Goal: Task Accomplishment & Management: Use online tool/utility

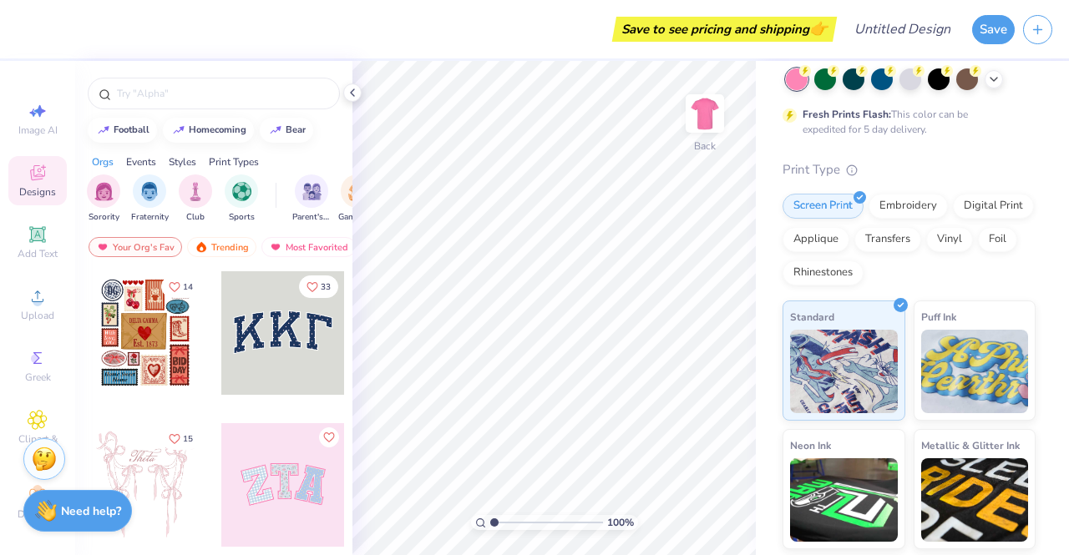
scroll to position [85, 0]
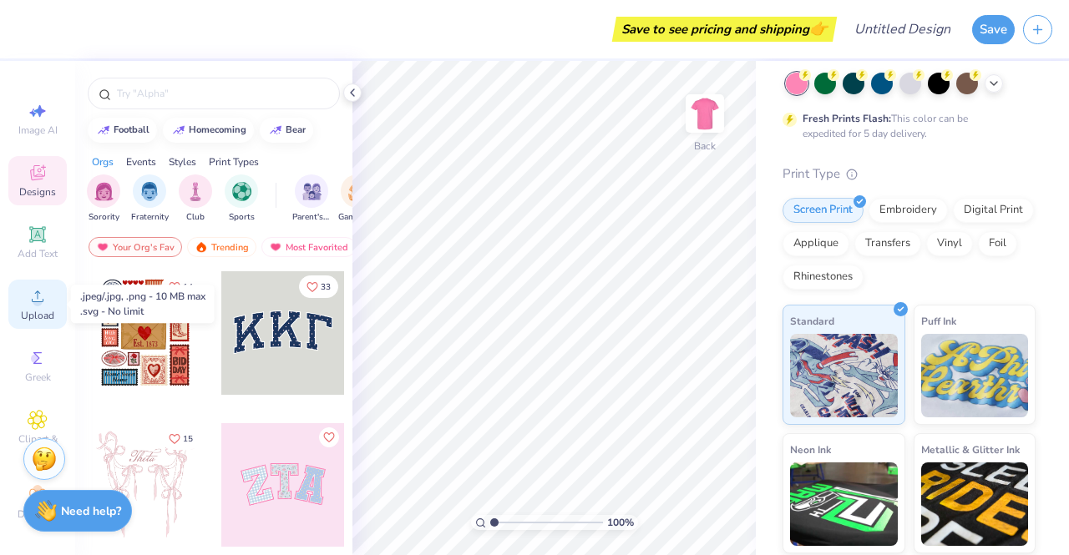
click at [38, 293] on icon at bounding box center [38, 297] width 20 height 20
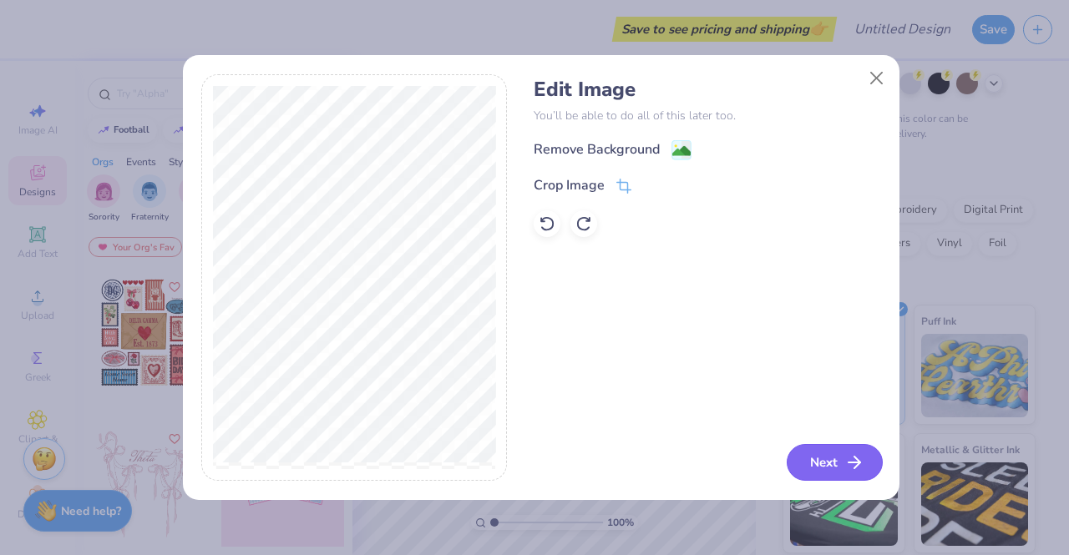
click at [833, 465] on button "Next" at bounding box center [835, 462] width 96 height 37
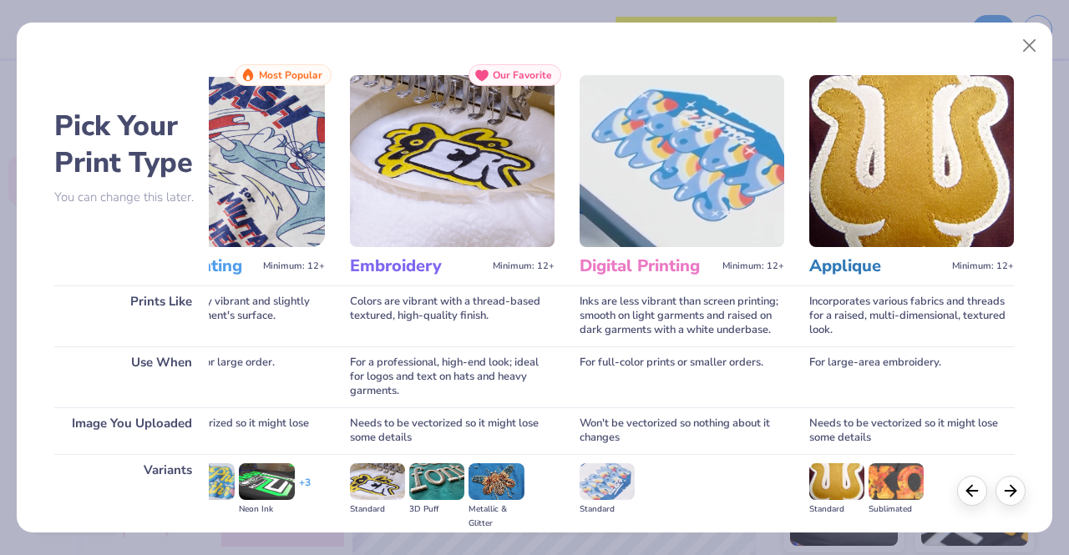
scroll to position [0, 0]
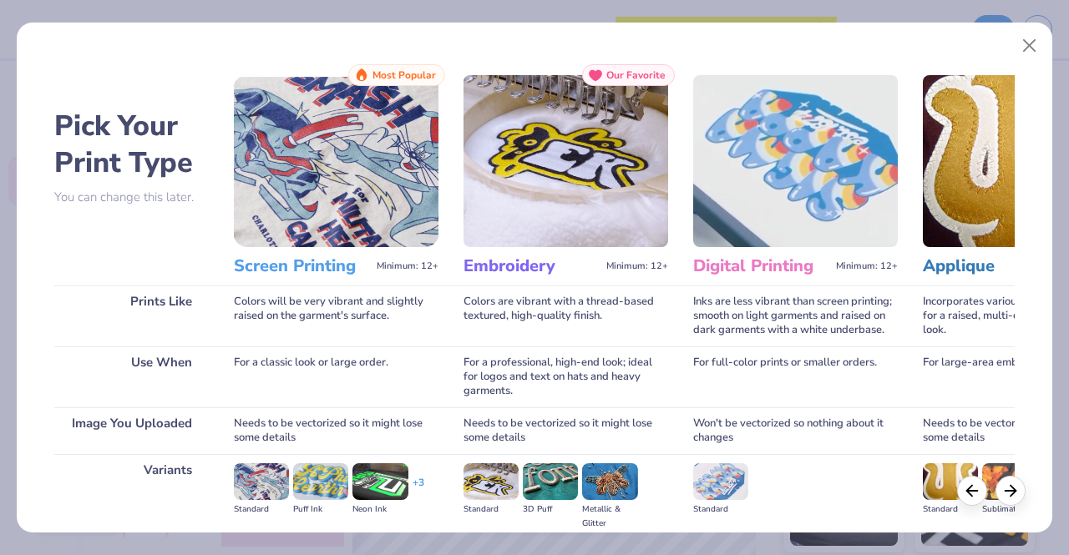
click at [342, 270] on h3 "Screen Printing" at bounding box center [302, 267] width 136 height 22
click at [344, 211] on img at bounding box center [336, 161] width 205 height 172
click at [267, 469] on img at bounding box center [261, 482] width 55 height 37
click at [269, 474] on img at bounding box center [261, 482] width 55 height 37
click at [1007, 482] on icon at bounding box center [1011, 488] width 18 height 18
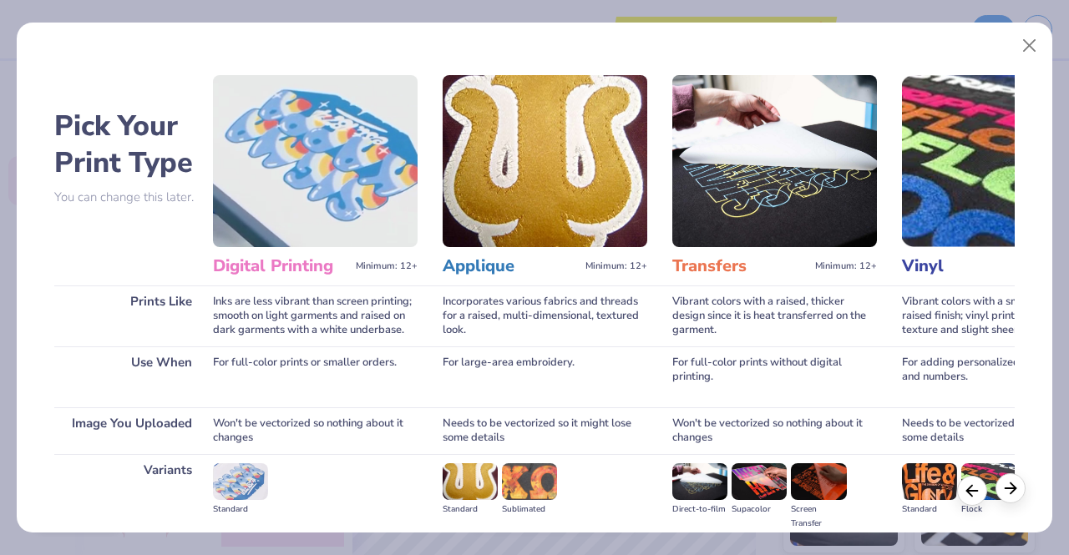
click at [1007, 482] on icon at bounding box center [1011, 488] width 18 height 18
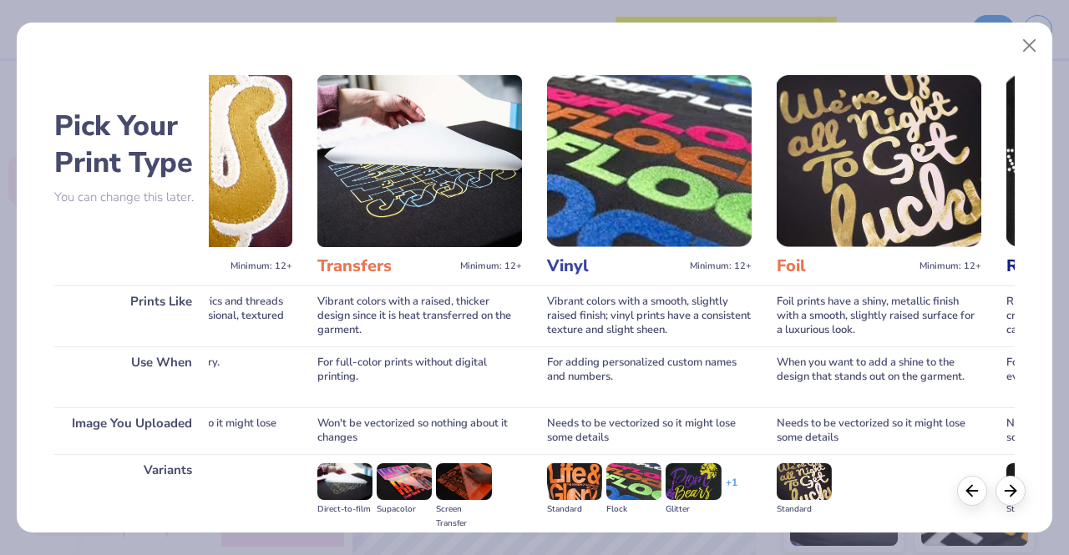
scroll to position [0, 961]
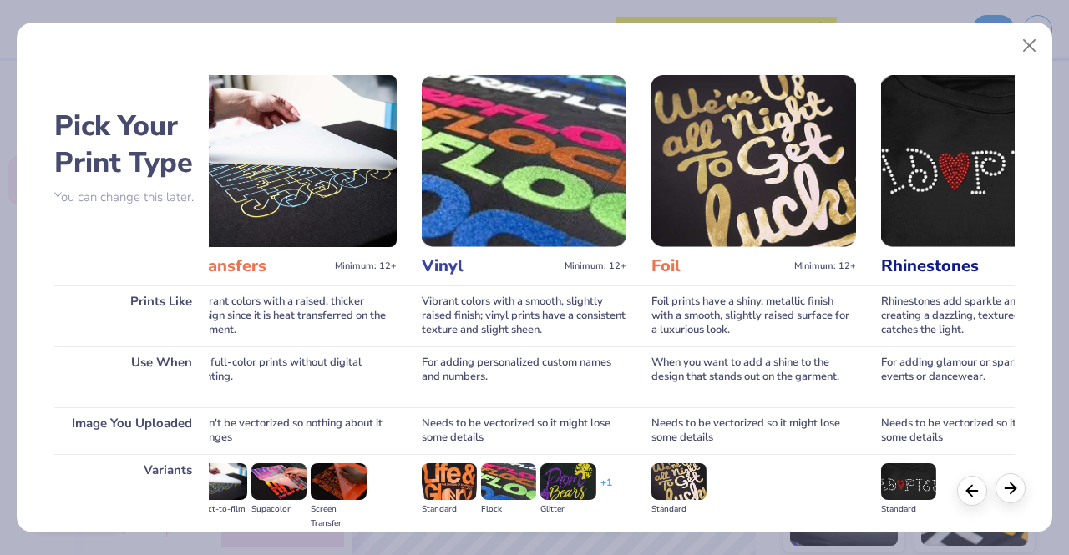
click at [1000, 490] on div at bounding box center [1011, 489] width 30 height 30
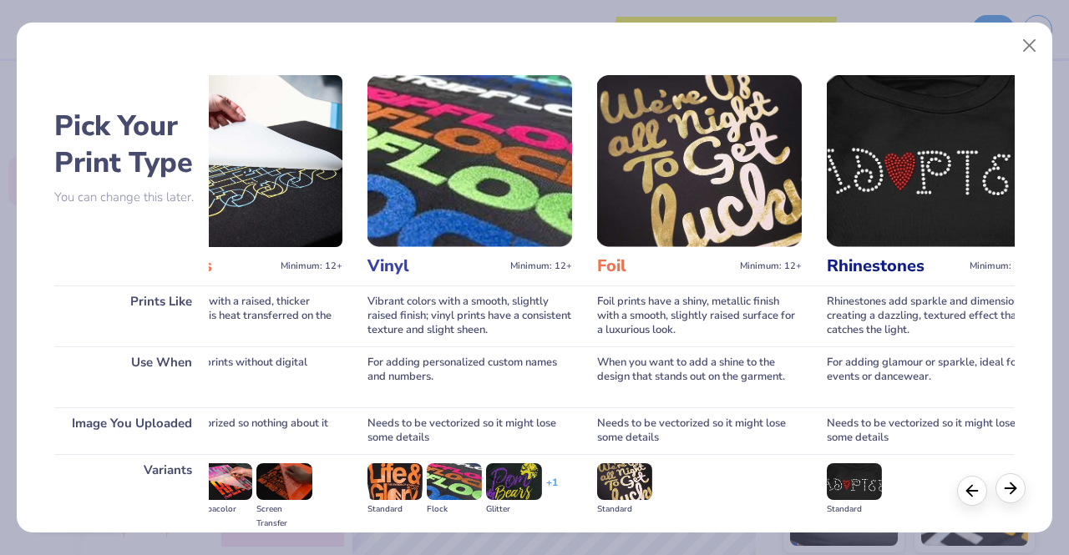
scroll to position [0, 1056]
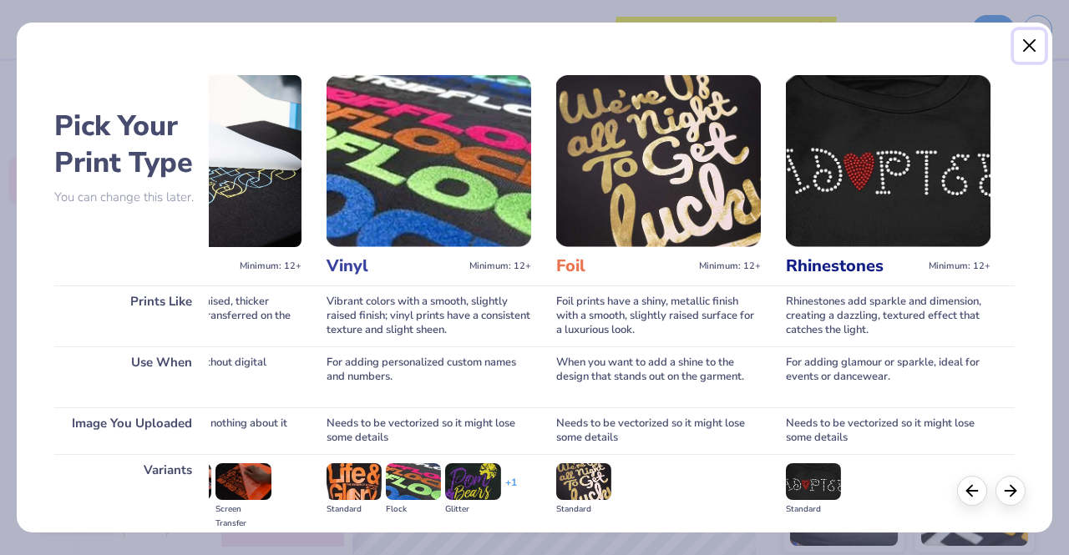
click at [1036, 47] on button "Close" at bounding box center [1030, 46] width 32 height 32
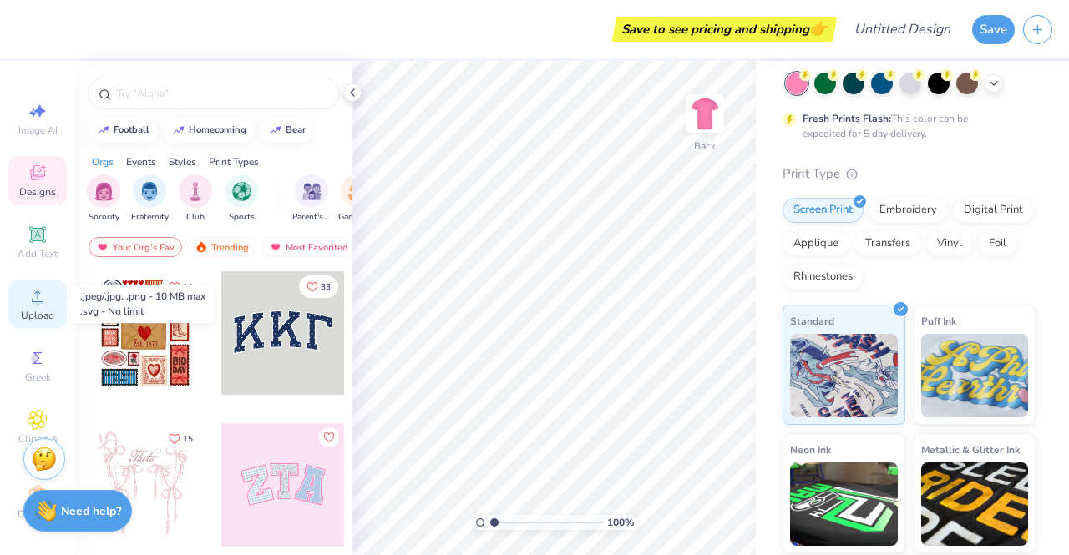
click at [38, 289] on icon at bounding box center [38, 297] width 20 height 20
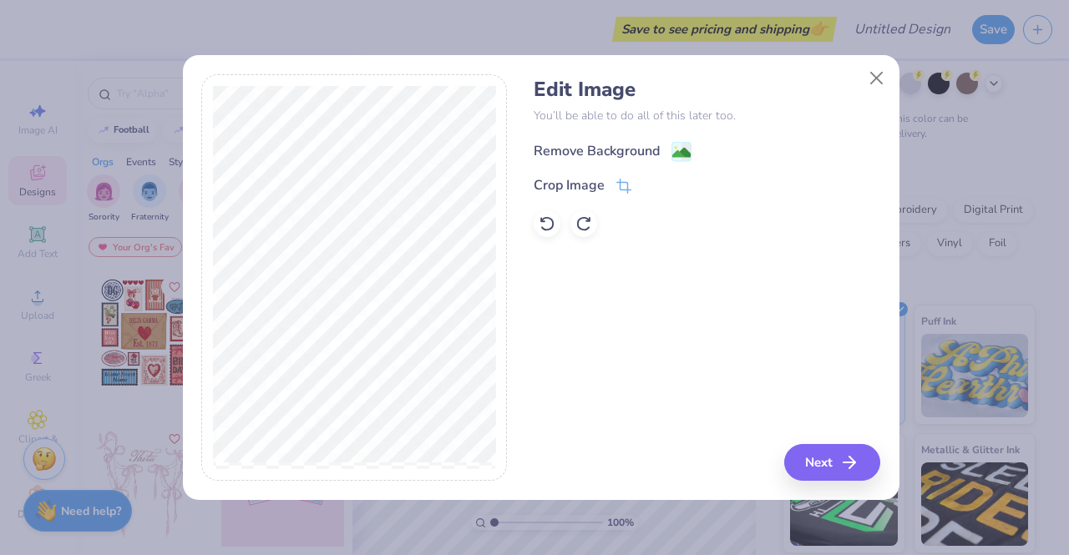
click at [643, 148] on div "Remove Background" at bounding box center [597, 151] width 126 height 20
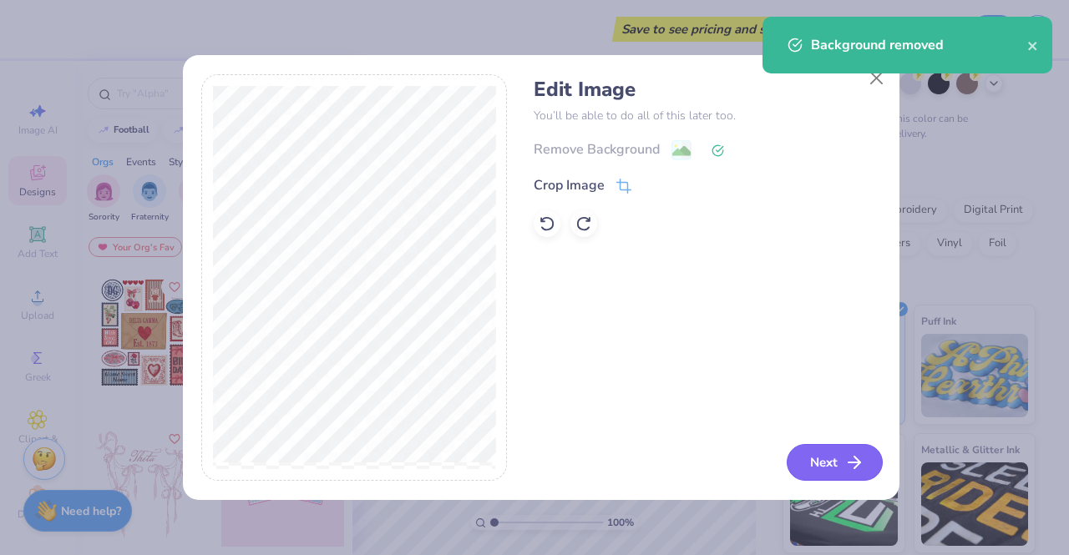
click at [819, 454] on button "Next" at bounding box center [835, 462] width 96 height 37
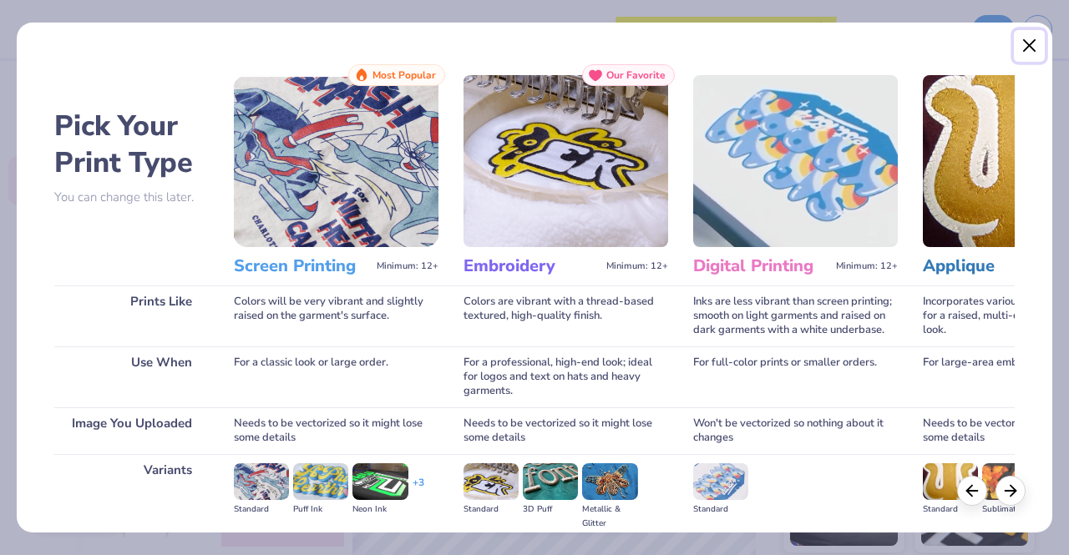
click at [1017, 49] on button "Close" at bounding box center [1030, 46] width 32 height 32
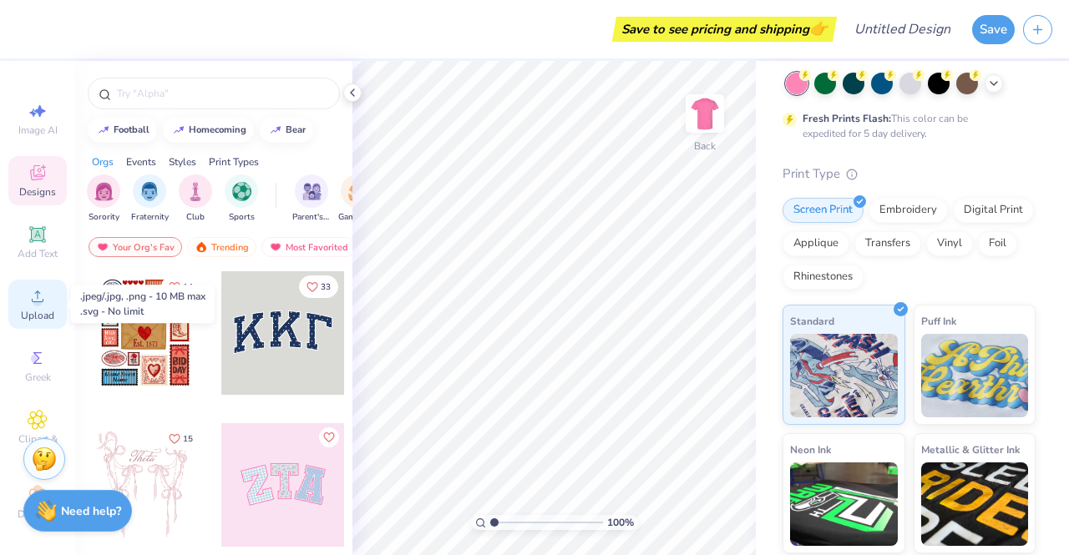
click at [30, 297] on icon at bounding box center [38, 297] width 20 height 20
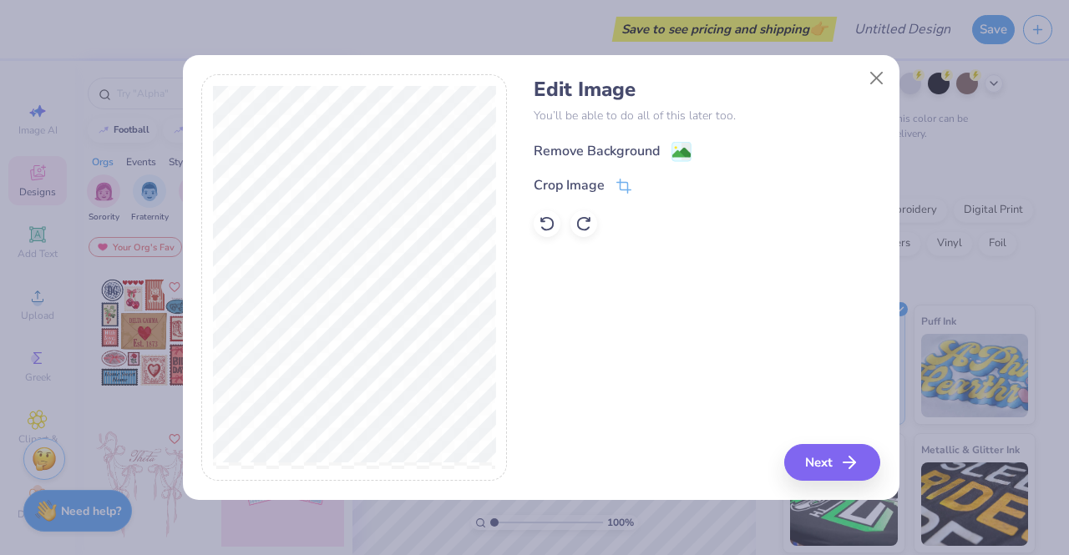
click at [648, 149] on div "Remove Background" at bounding box center [597, 151] width 126 height 20
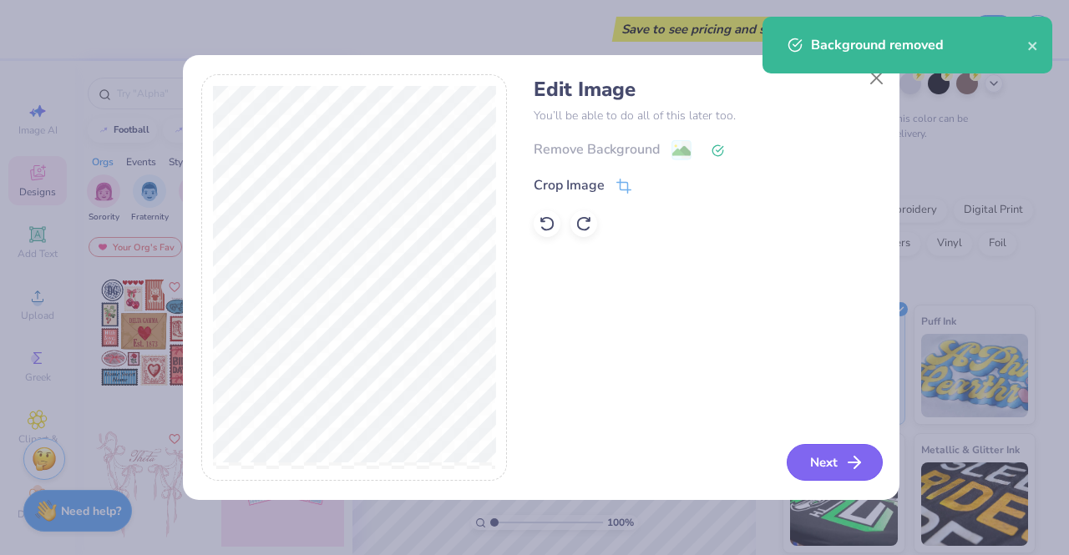
click at [815, 467] on button "Next" at bounding box center [835, 462] width 96 height 37
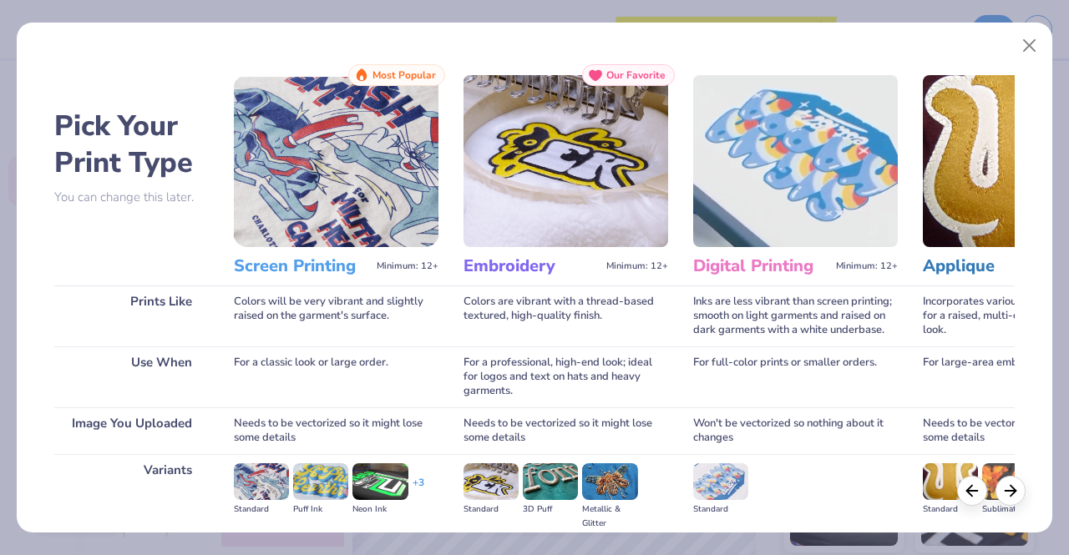
click at [256, 480] on img at bounding box center [261, 482] width 55 height 37
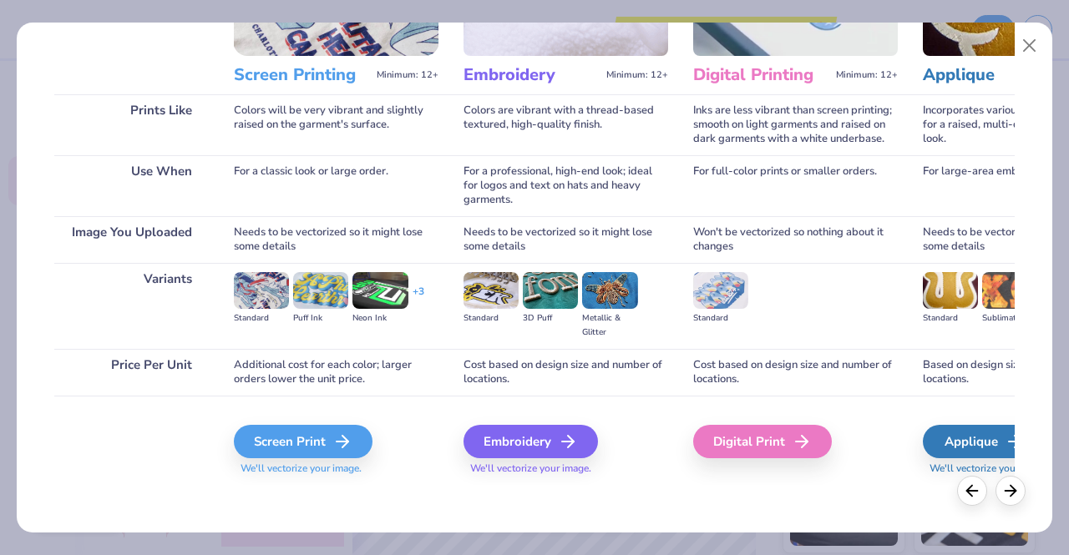
scroll to position [193, 0]
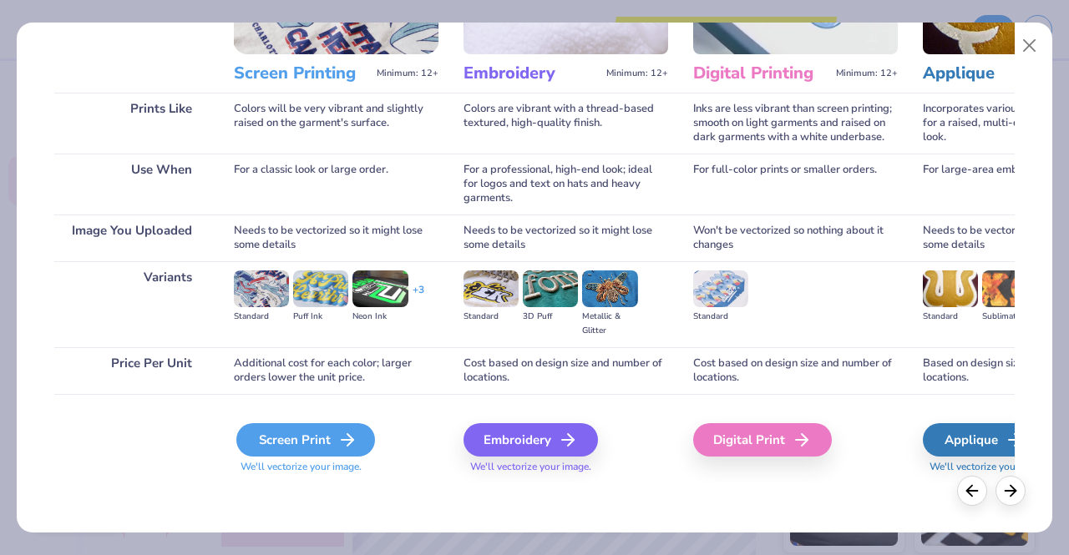
click at [312, 437] on div "Screen Print" at bounding box center [305, 440] width 139 height 33
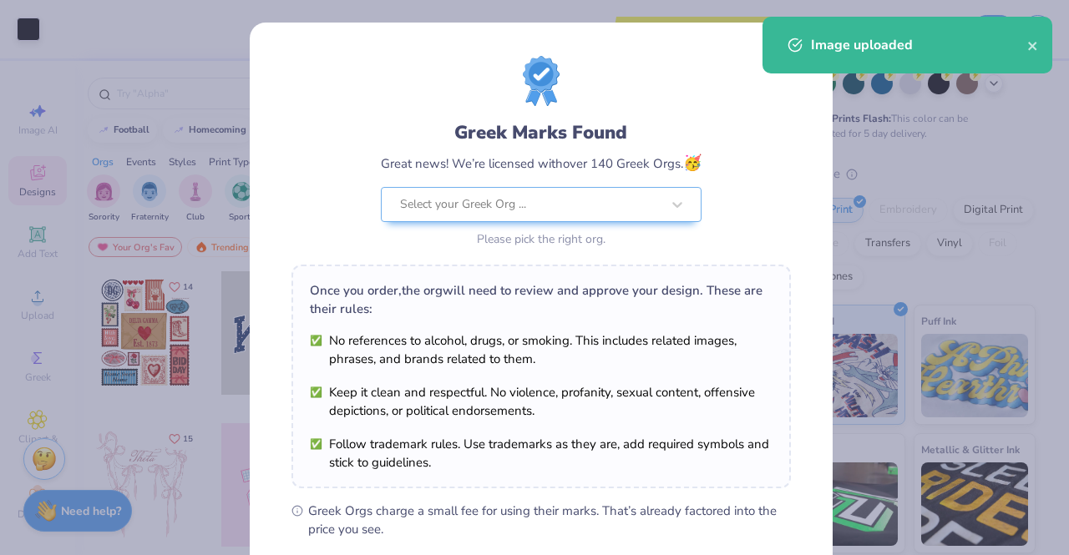
click at [511, 298] on body "Art colors Save to see pricing and shipping 👉 Design Title Save Image AI Design…" at bounding box center [534, 277] width 1069 height 555
type input "9.76"
type input "9.60"
type input "11.02"
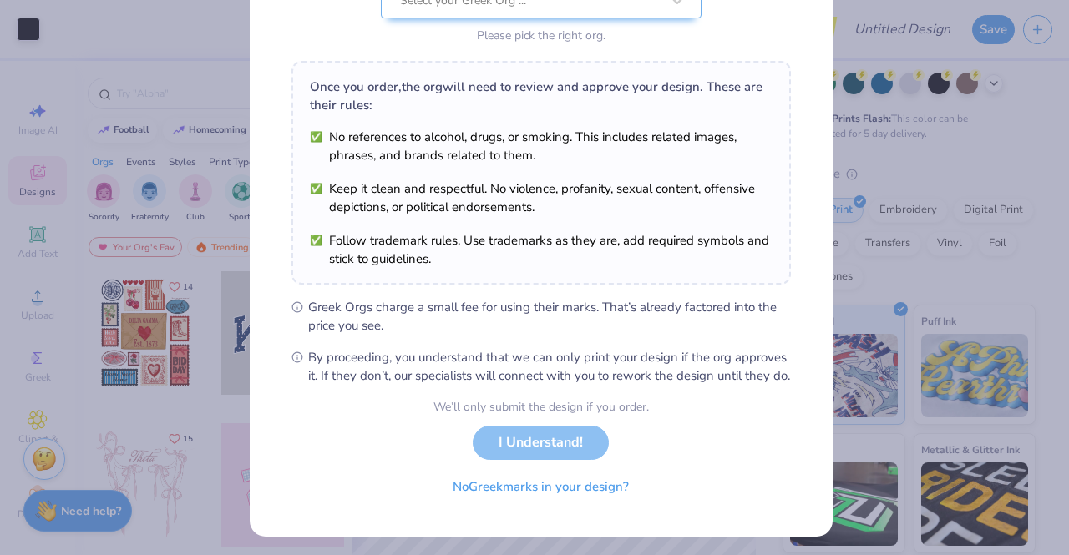
scroll to position [210, 0]
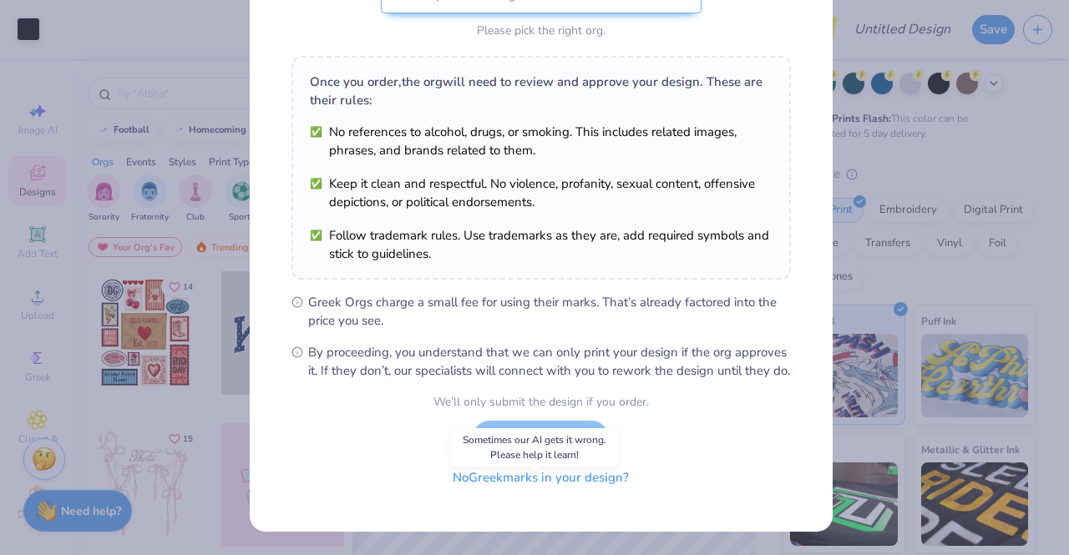
click at [529, 495] on button "No Greek marks in your design?" at bounding box center [541, 478] width 205 height 34
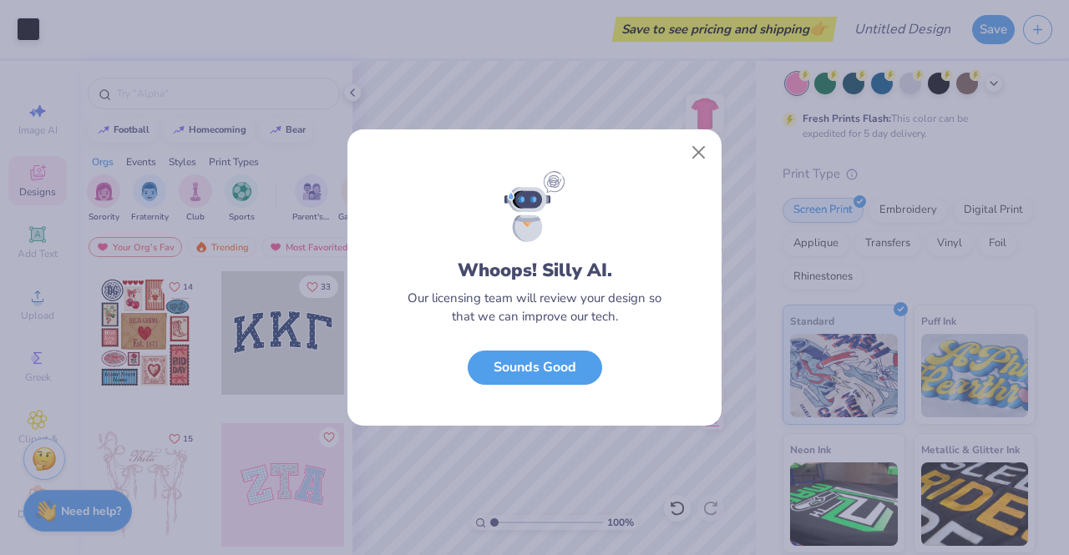
scroll to position [0, 0]
click at [701, 151] on button "Close" at bounding box center [699, 153] width 32 height 32
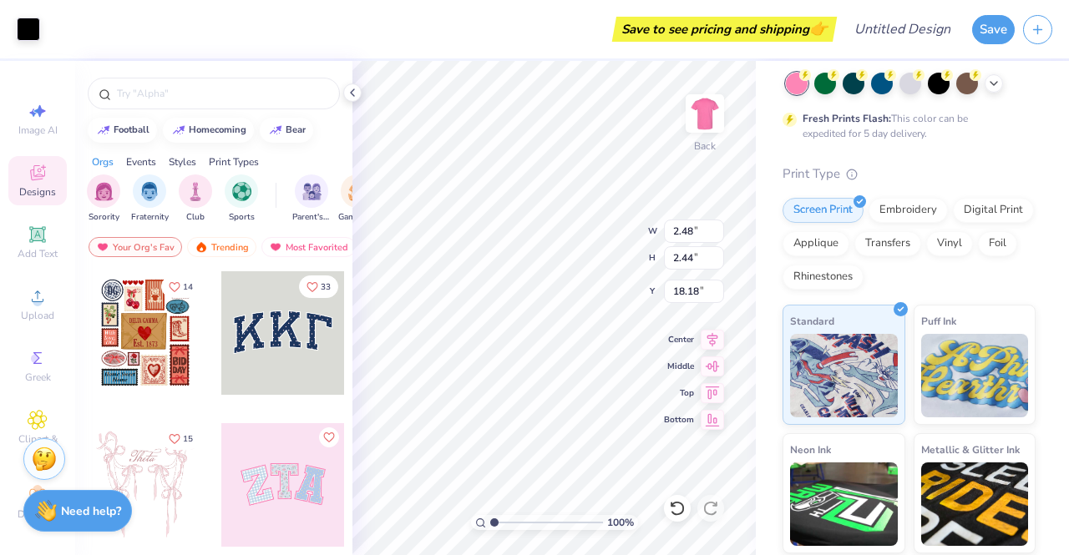
type input "2.48"
type input "2.44"
type input "4.48"
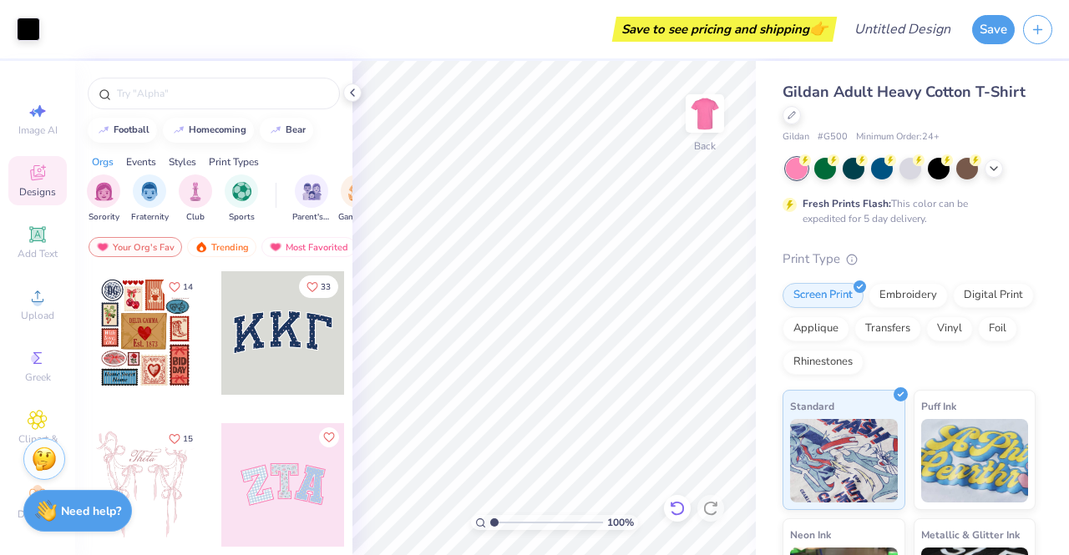
click at [682, 503] on icon at bounding box center [677, 508] width 17 height 17
click at [707, 506] on icon at bounding box center [711, 508] width 17 height 17
click at [986, 30] on button "Save" at bounding box center [993, 27] width 43 height 29
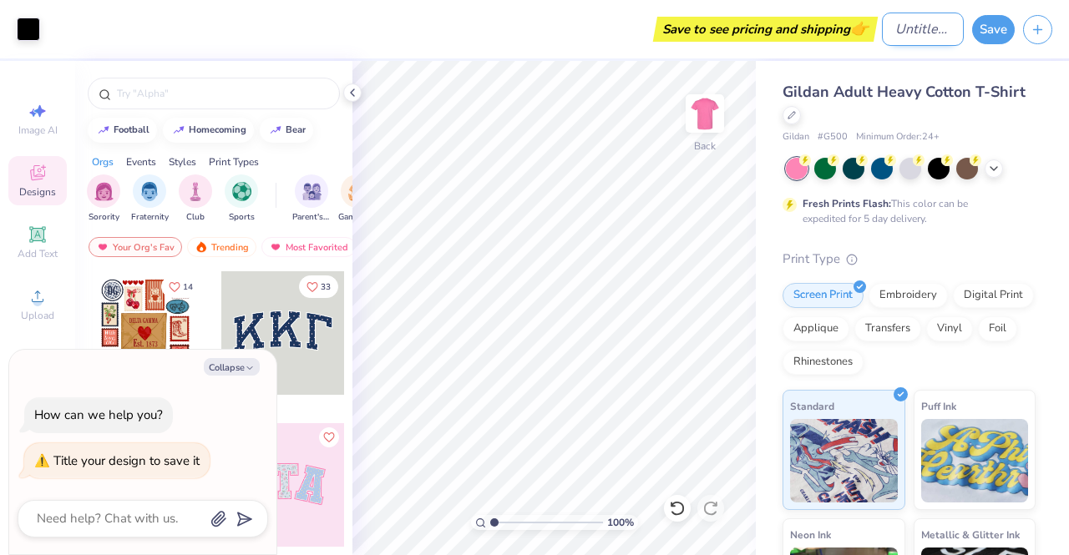
type textarea "x"
click at [916, 29] on input "Design Title" at bounding box center [923, 29] width 82 height 33
type input "W"
type textarea "x"
type input "WI"
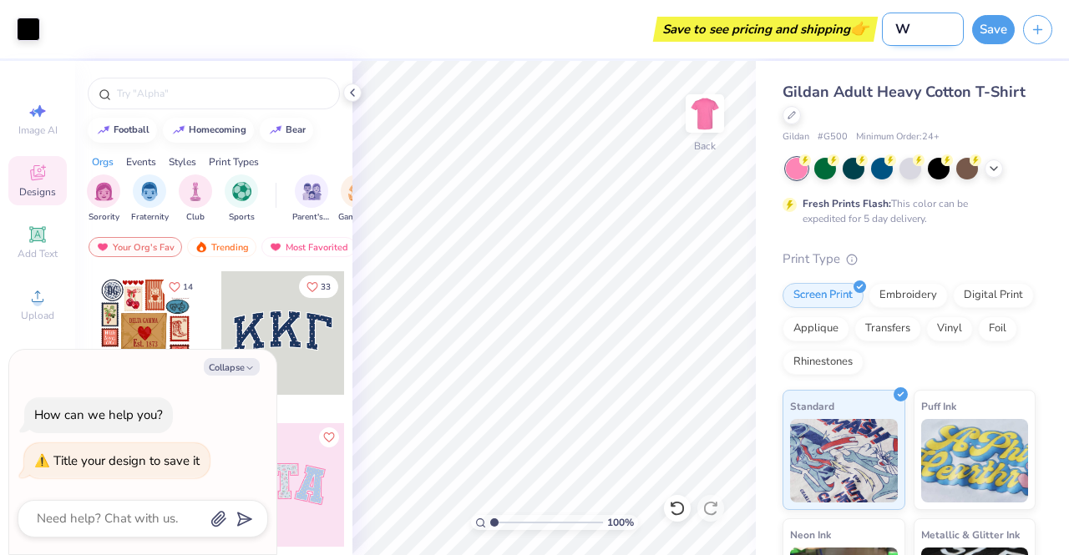
type textarea "x"
type input "WIA"
type textarea "x"
type input "WIA"
click at [999, 18] on button "Save" at bounding box center [993, 27] width 43 height 29
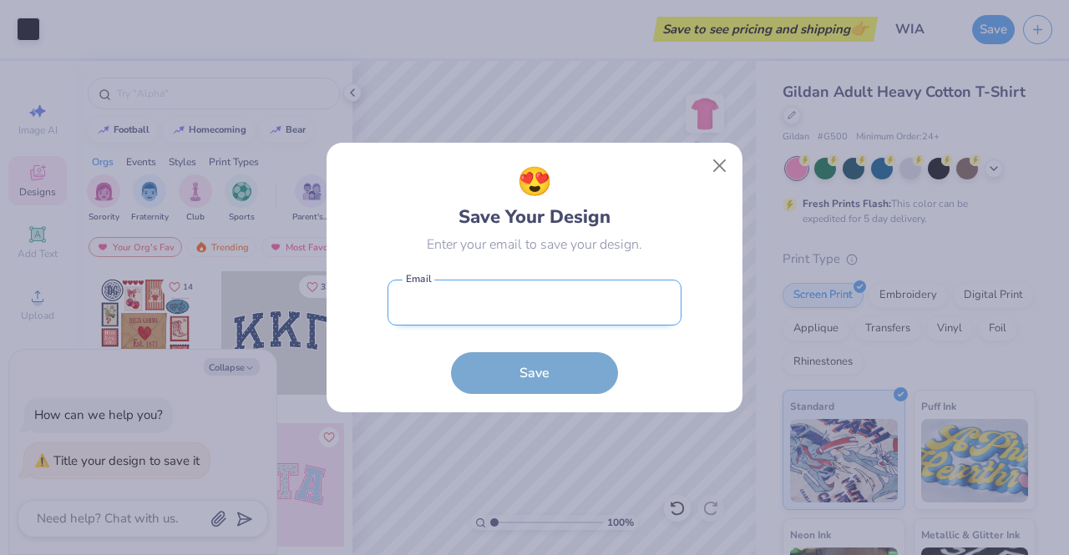
click at [477, 295] on input "email" at bounding box center [535, 303] width 294 height 46
type input "[EMAIL_ADDRESS][DOMAIN_NAME]"
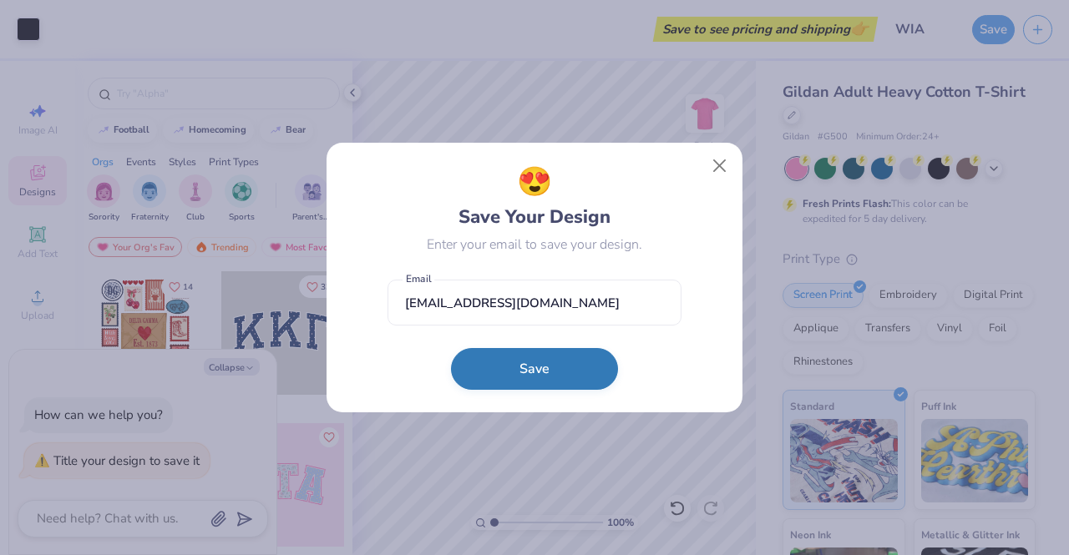
click at [506, 375] on button "Save" at bounding box center [534, 369] width 167 height 42
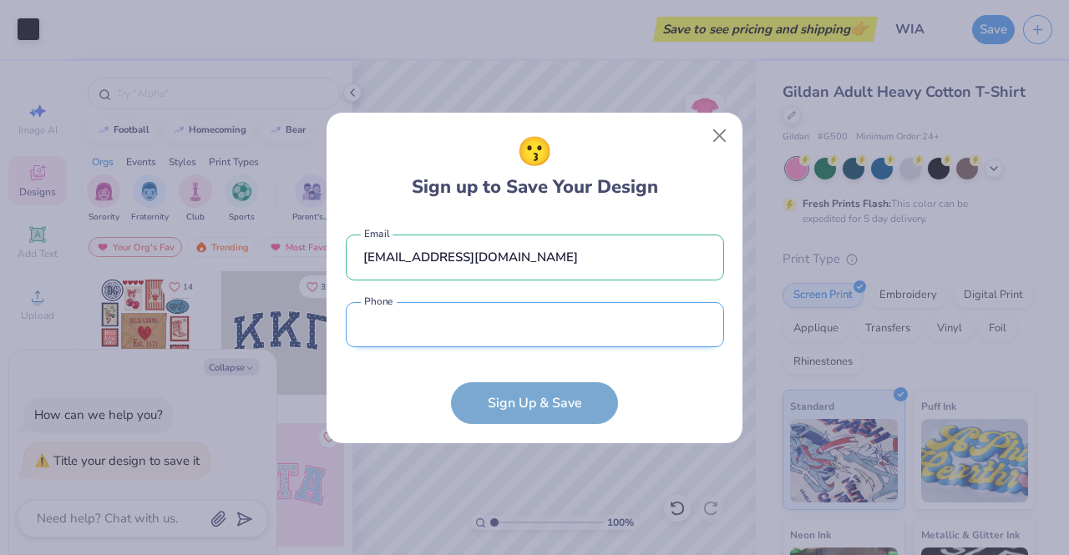
click at [484, 329] on input "tel" at bounding box center [535, 325] width 378 height 46
type input "[PHONE_NUMBER]"
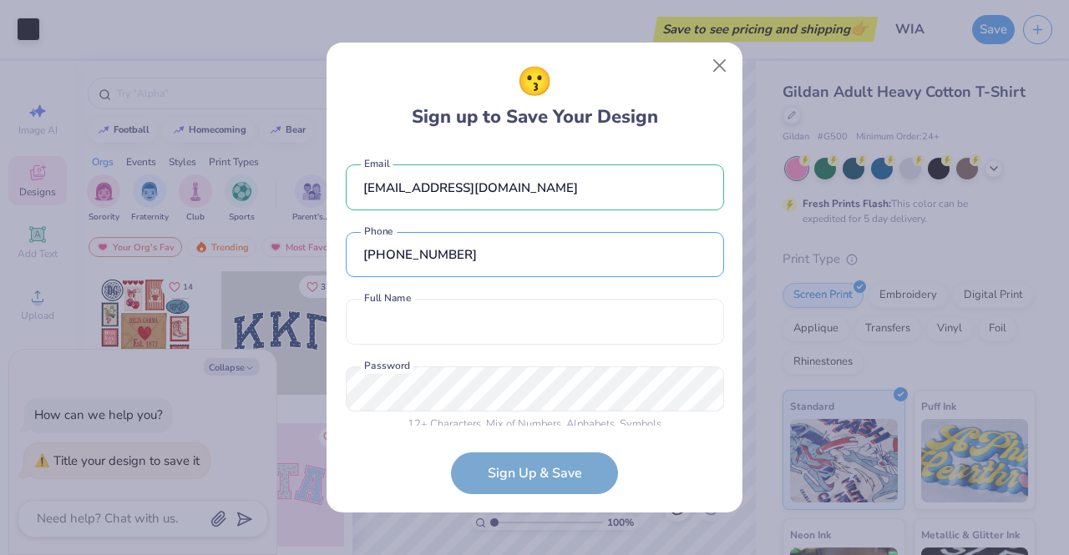
scroll to position [15, 0]
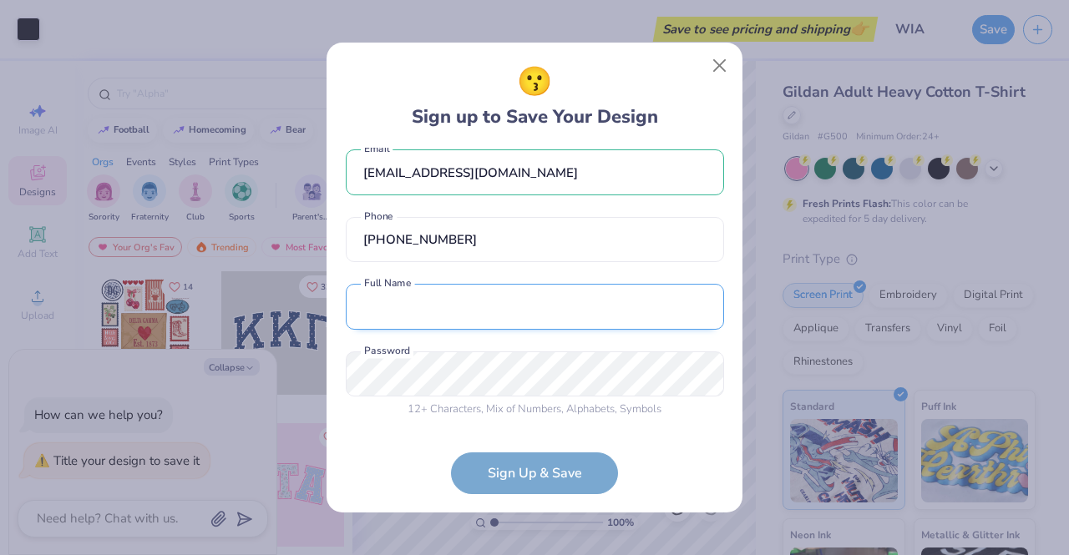
click at [434, 294] on input "text" at bounding box center [535, 307] width 378 height 46
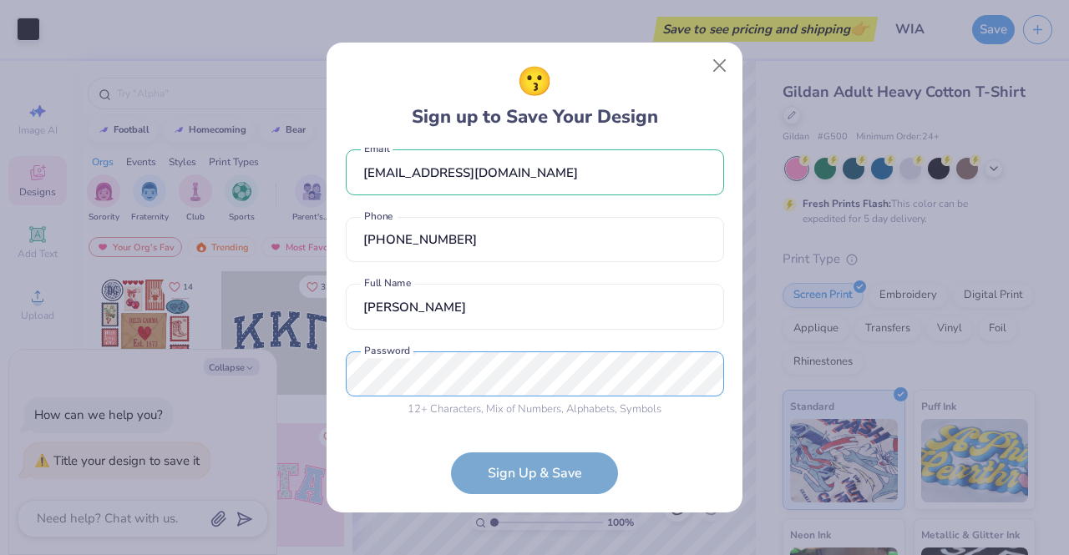
click at [463, 372] on div "[EMAIL_ADDRESS][DOMAIN_NAME] Email [PHONE_NUMBER] Phone [PERSON_NAME] first and…" at bounding box center [535, 287] width 378 height 278
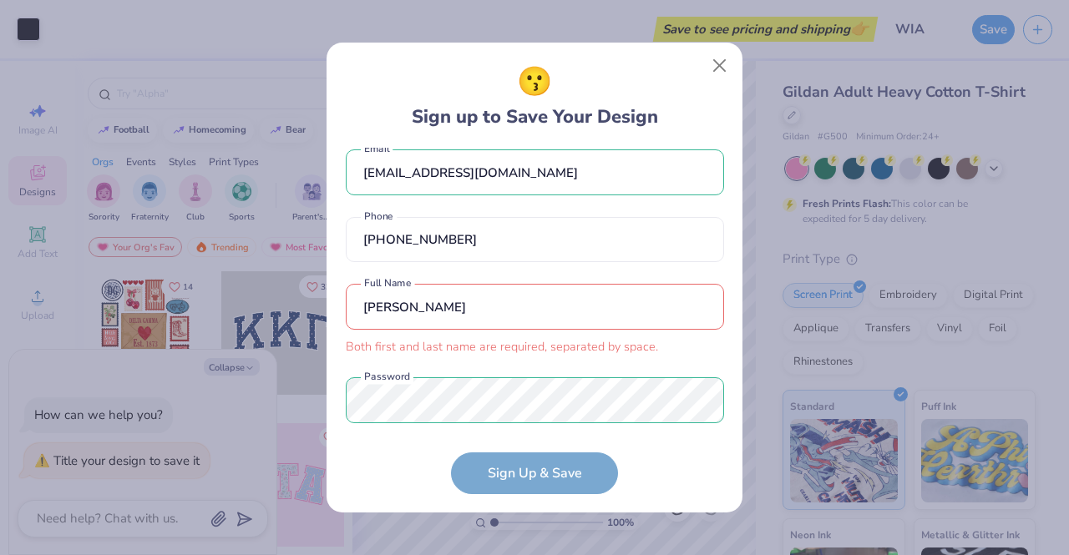
scroll to position [42, 0]
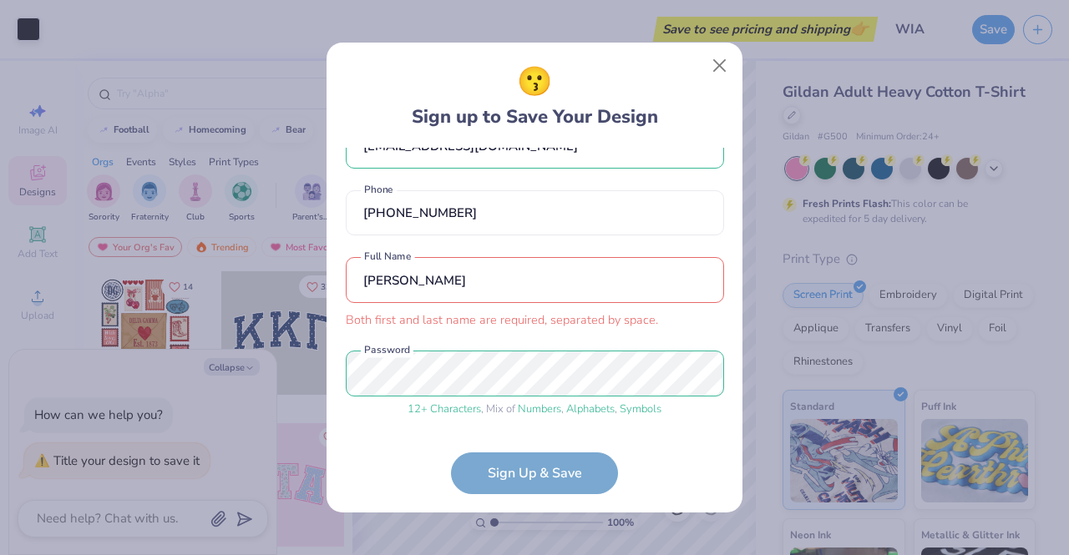
click at [481, 266] on input "[PERSON_NAME]" at bounding box center [535, 280] width 378 height 46
type input "[PERSON_NAME]"
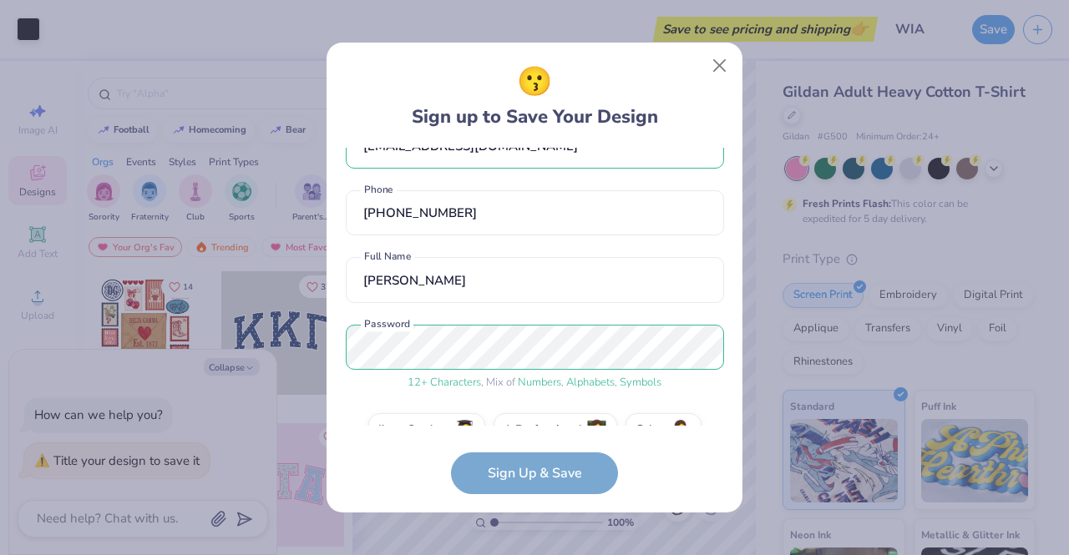
click at [535, 479] on form "[EMAIL_ADDRESS][DOMAIN_NAME] Email [PHONE_NUMBER] Phone [PERSON_NAME] Full Name…" at bounding box center [535, 321] width 378 height 347
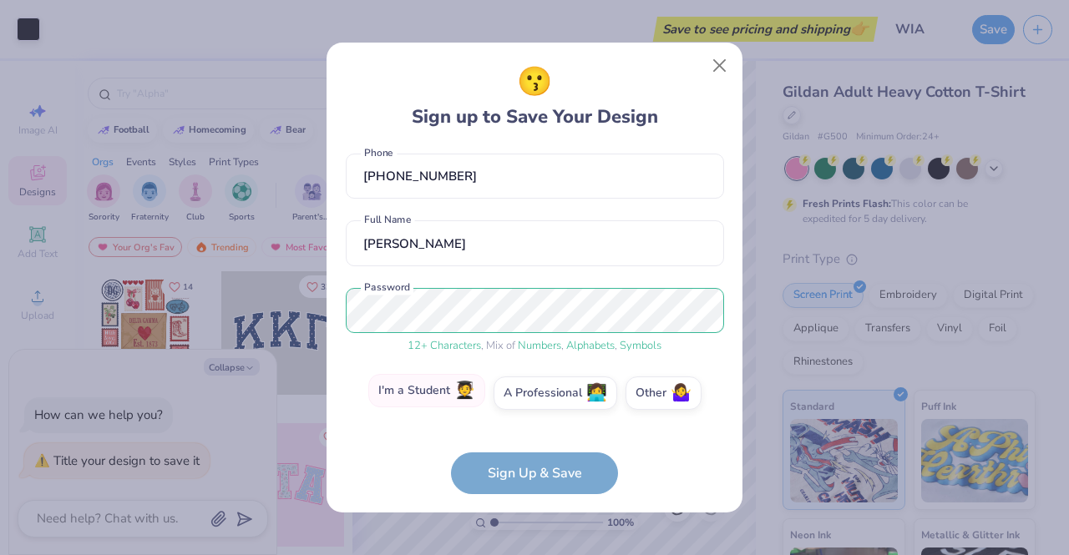
click at [448, 396] on label "I'm a Student 🧑‍🎓" at bounding box center [426, 390] width 117 height 33
click at [530, 470] on input "I'm a Student 🧑‍🎓" at bounding box center [535, 475] width 11 height 11
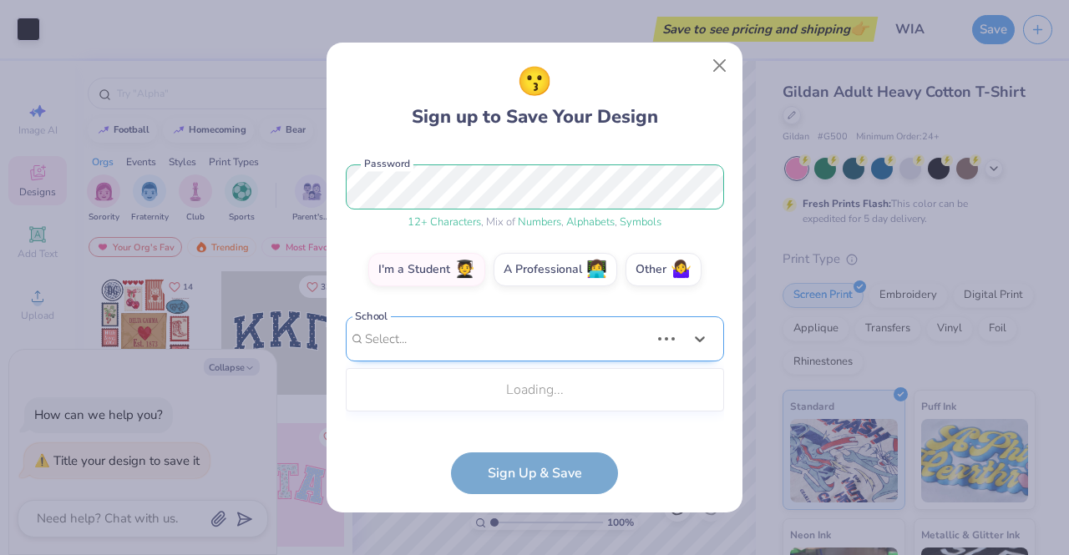
click at [470, 405] on div "Use Up and Down to choose options, press Enter to select the currently focused …" at bounding box center [535, 365] width 378 height 96
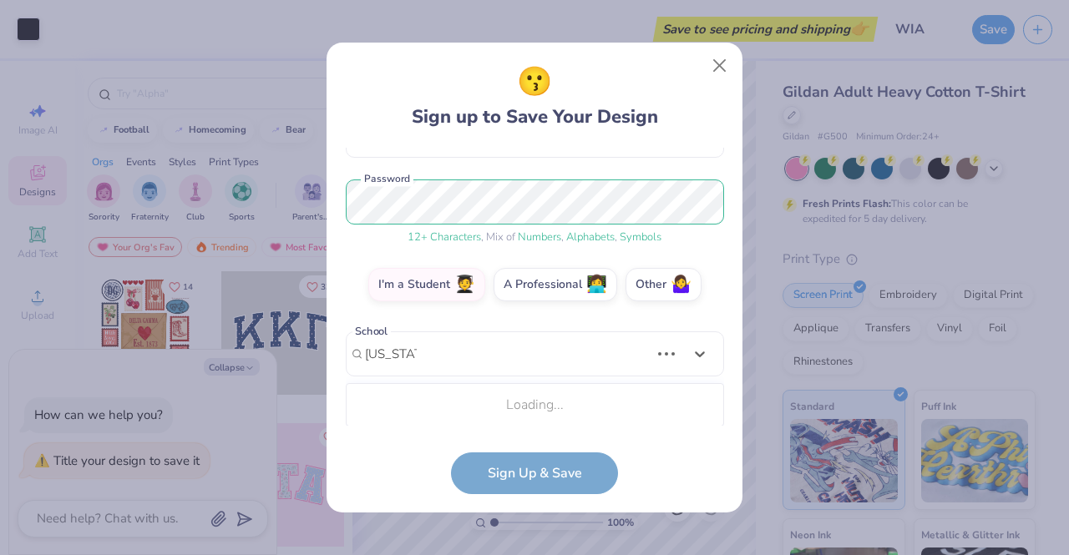
type input "[US_STATE] sta"
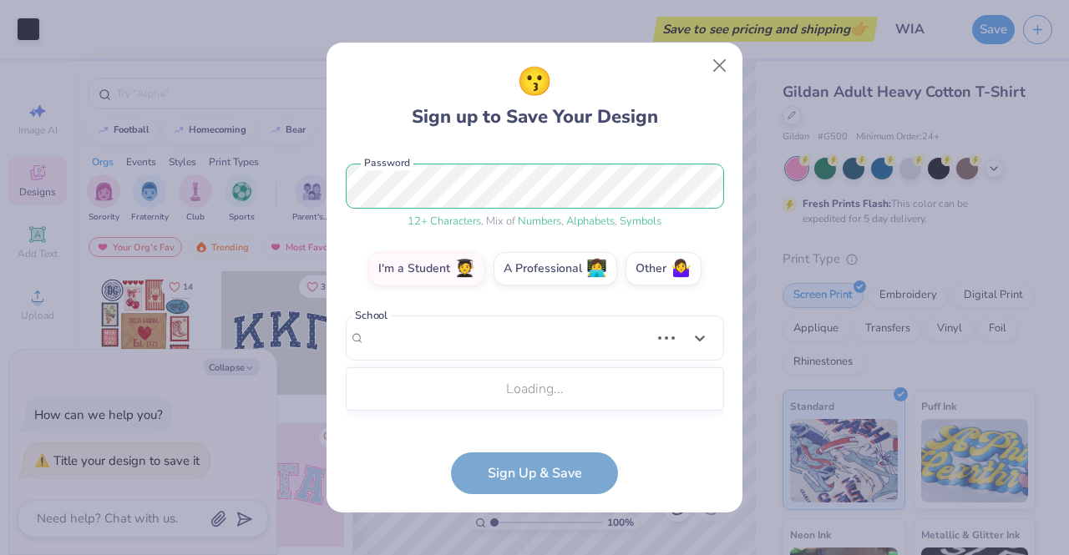
type textarea "x"
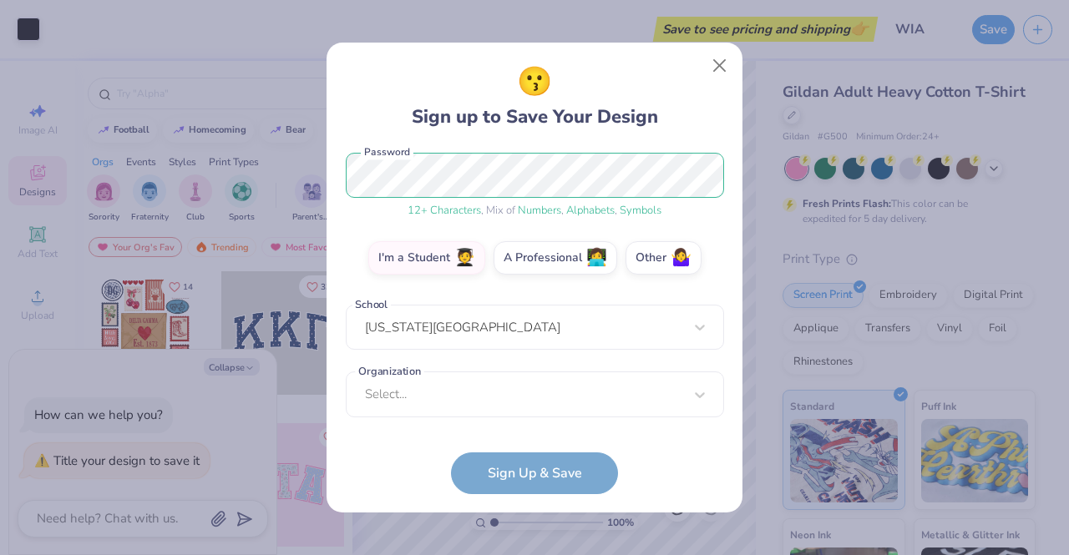
click at [458, 333] on div "[US_STATE][GEOGRAPHIC_DATA]" at bounding box center [535, 328] width 378 height 46
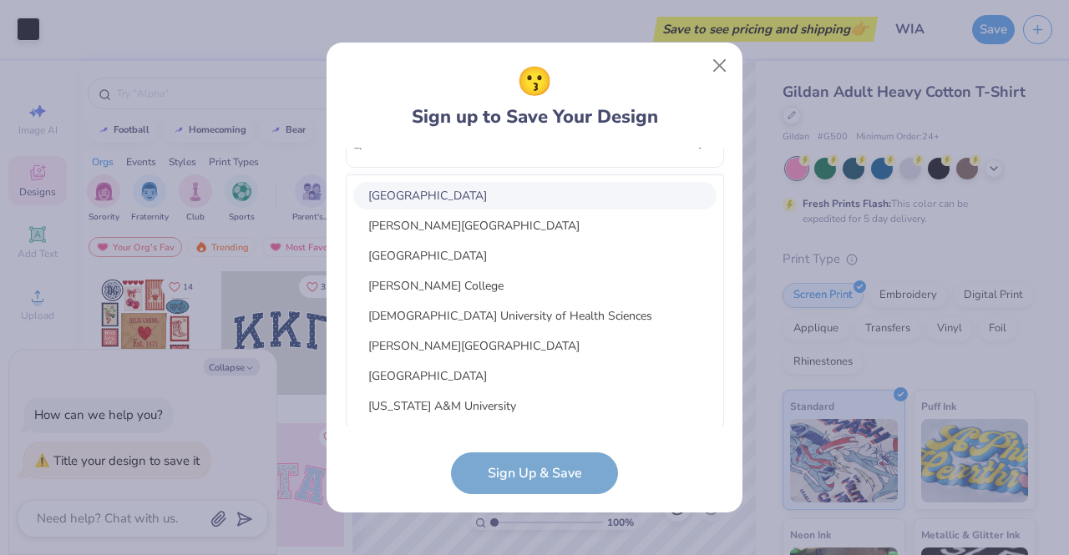
scroll to position [396, 0]
click at [552, 477] on form "[EMAIL_ADDRESS][DOMAIN_NAME] Email [PHONE_NUMBER] Phone [PERSON_NAME] Full Name…" at bounding box center [535, 321] width 378 height 347
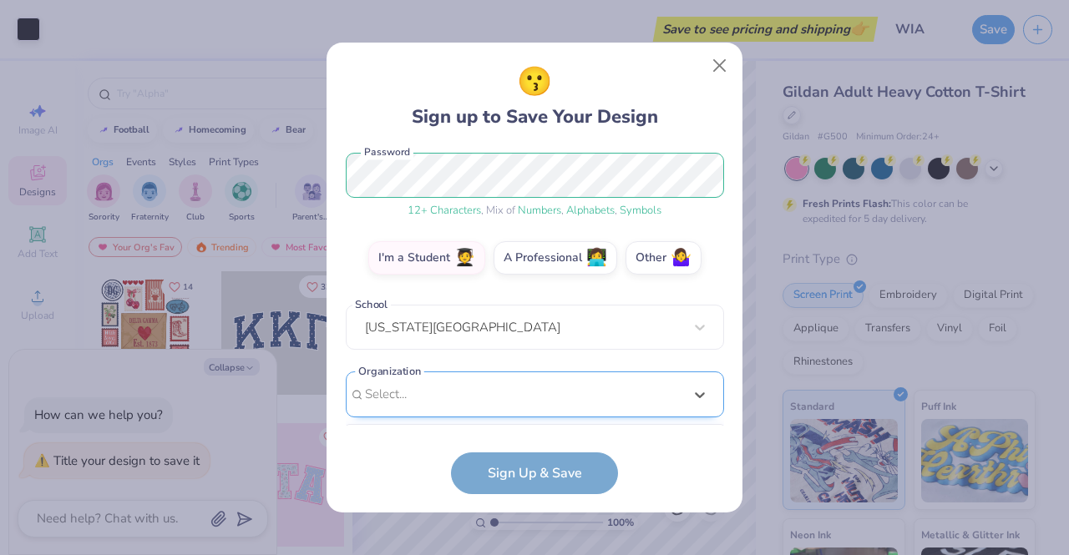
scroll to position [464, 0]
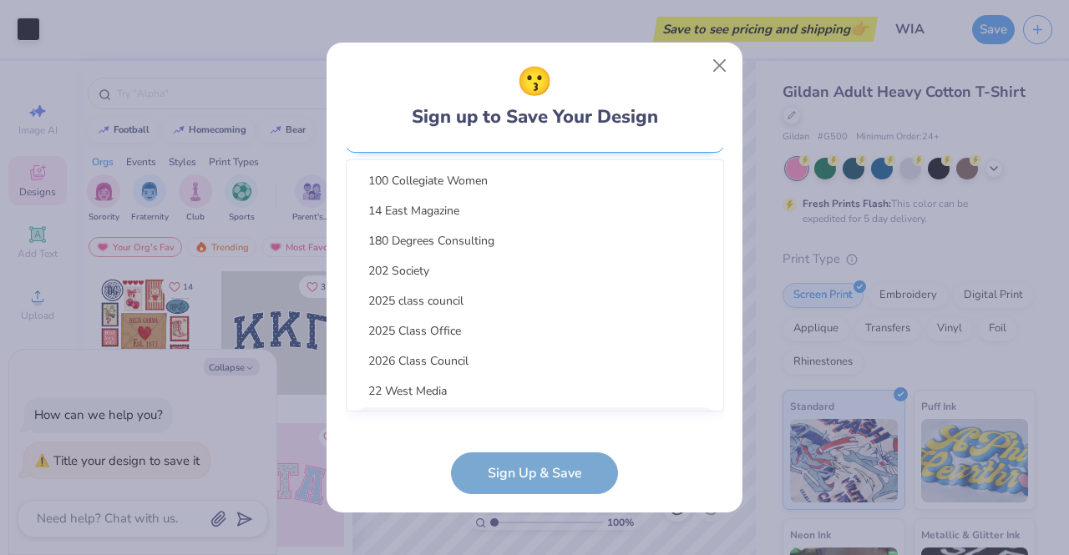
click at [484, 408] on div "option focused, 9 of 15. 15 results available. Use Up and Down to choose option…" at bounding box center [535, 259] width 378 height 305
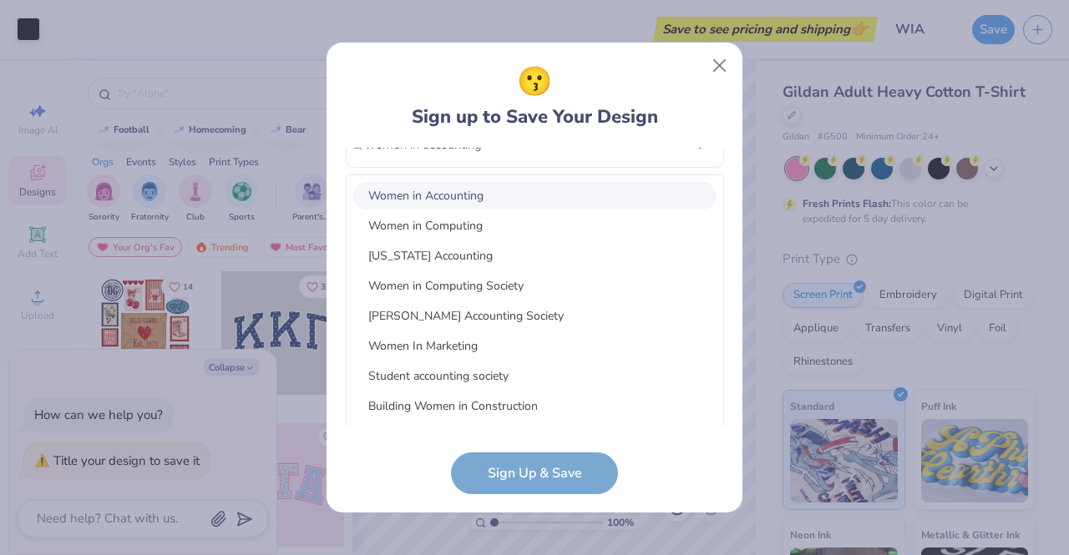
click at [585, 202] on div "Women in Accounting" at bounding box center [534, 196] width 363 height 28
type input "women in accounting"
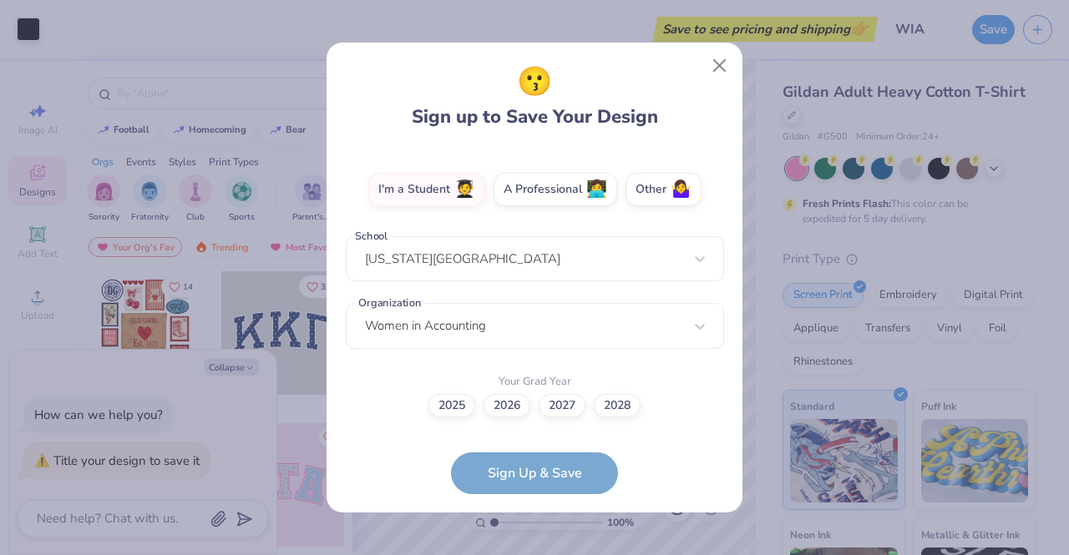
scroll to position [282, 0]
click at [553, 410] on label "2027" at bounding box center [562, 403] width 47 height 23
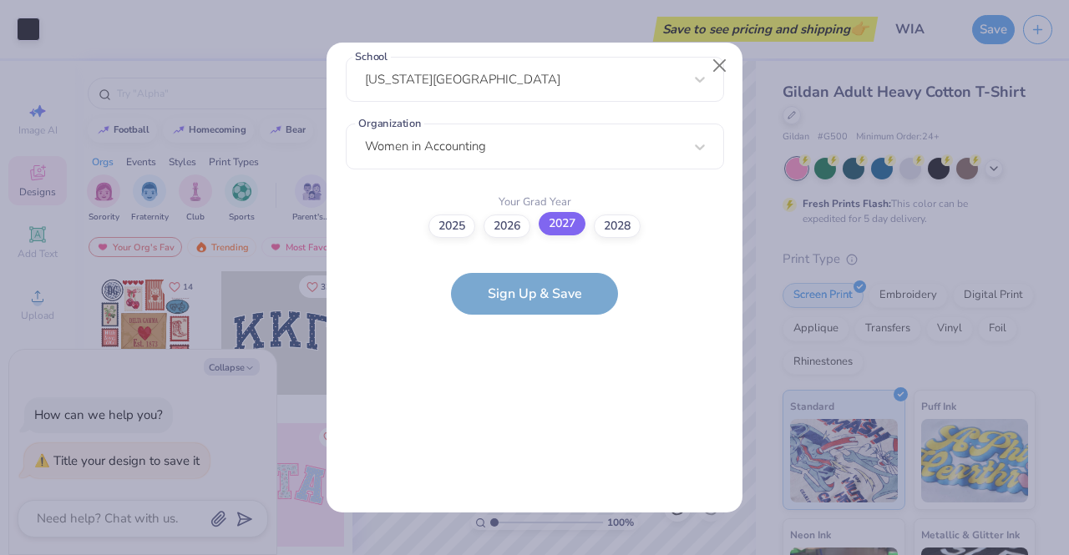
scroll to position [0, 0]
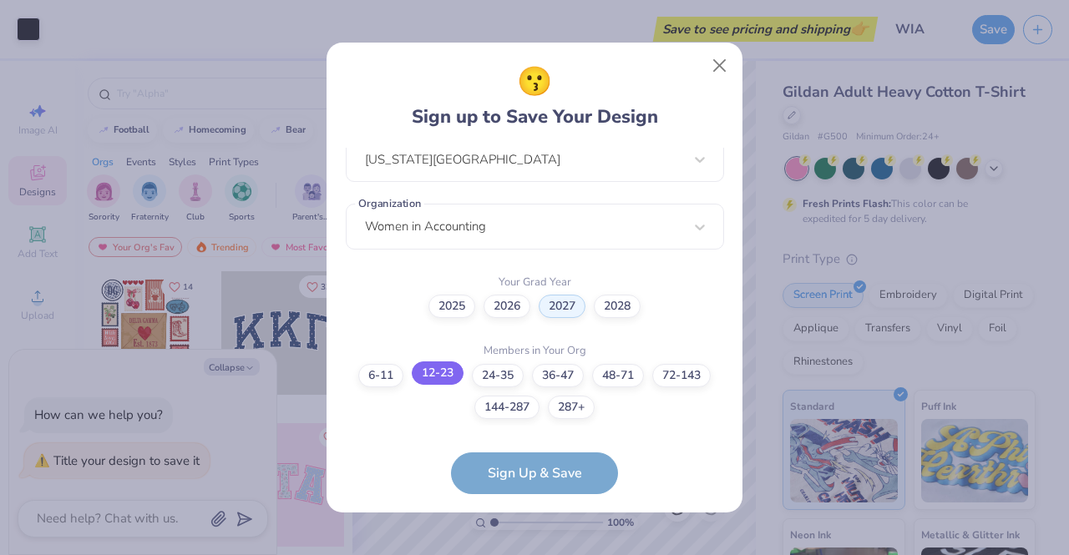
click at [445, 380] on label "12-23" at bounding box center [438, 373] width 52 height 23
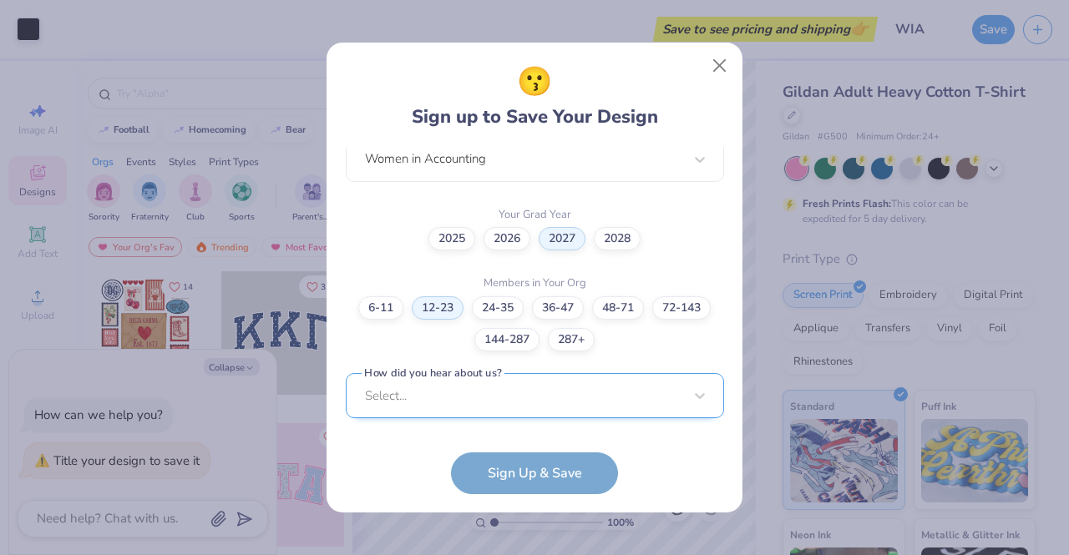
click at [505, 415] on div "[EMAIL_ADDRESS][DOMAIN_NAME] Email [PHONE_NUMBER] Phone [PERSON_NAME] Full Name…" at bounding box center [535, 287] width 378 height 278
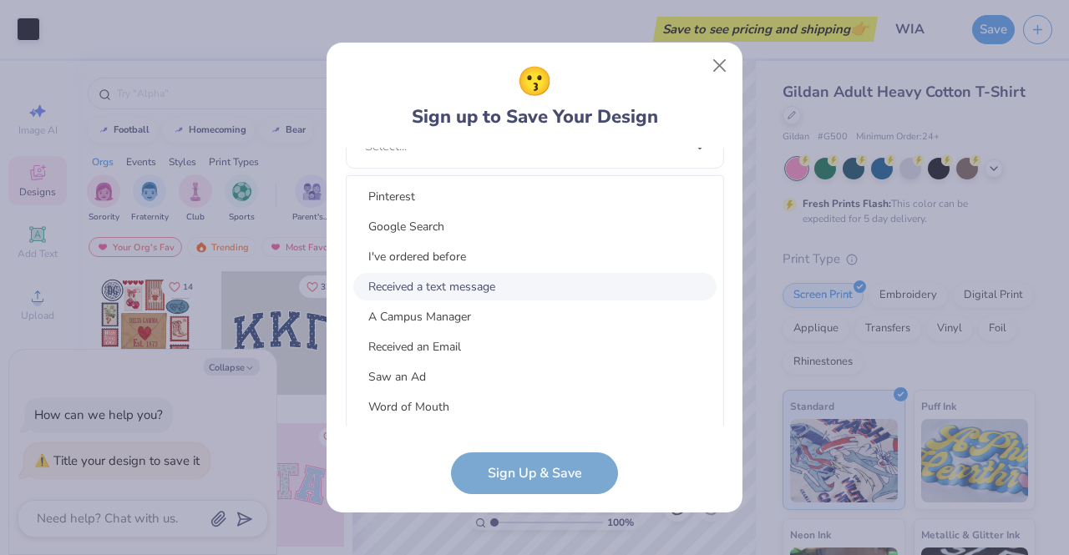
scroll to position [33, 0]
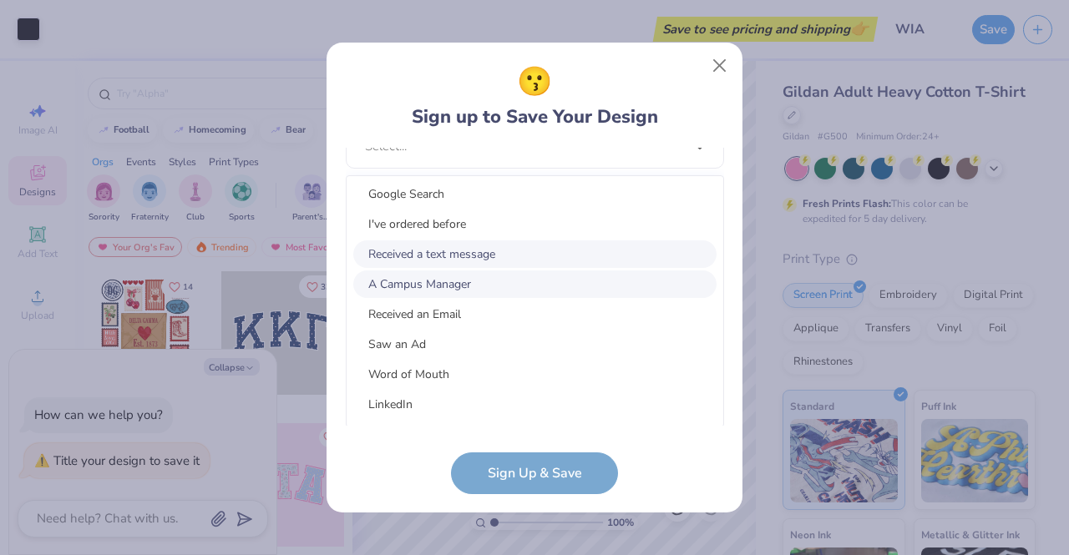
click at [439, 276] on div "A Campus Manager" at bounding box center [534, 285] width 363 height 28
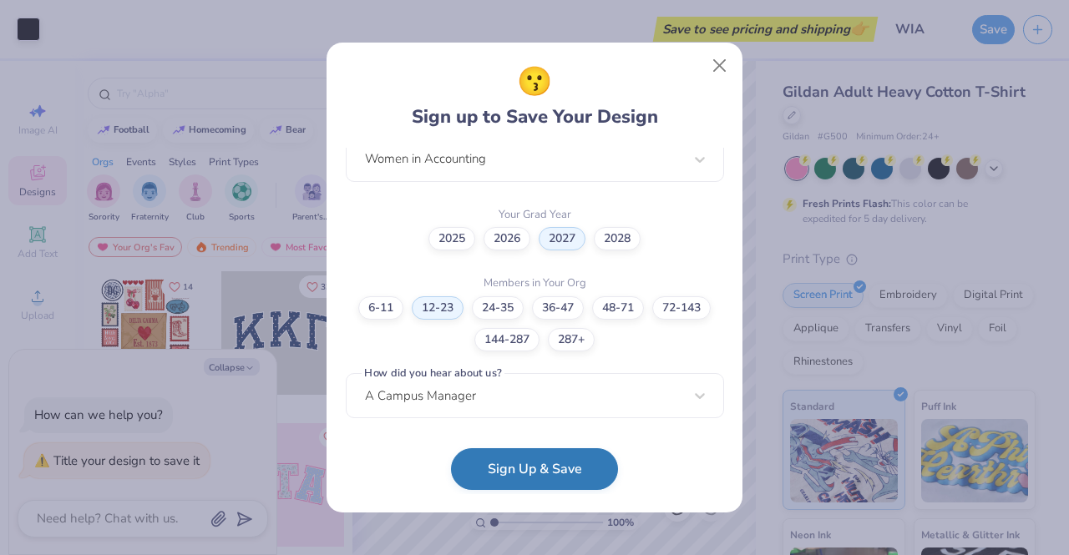
click at [489, 457] on button "Sign Up & Save" at bounding box center [534, 470] width 167 height 42
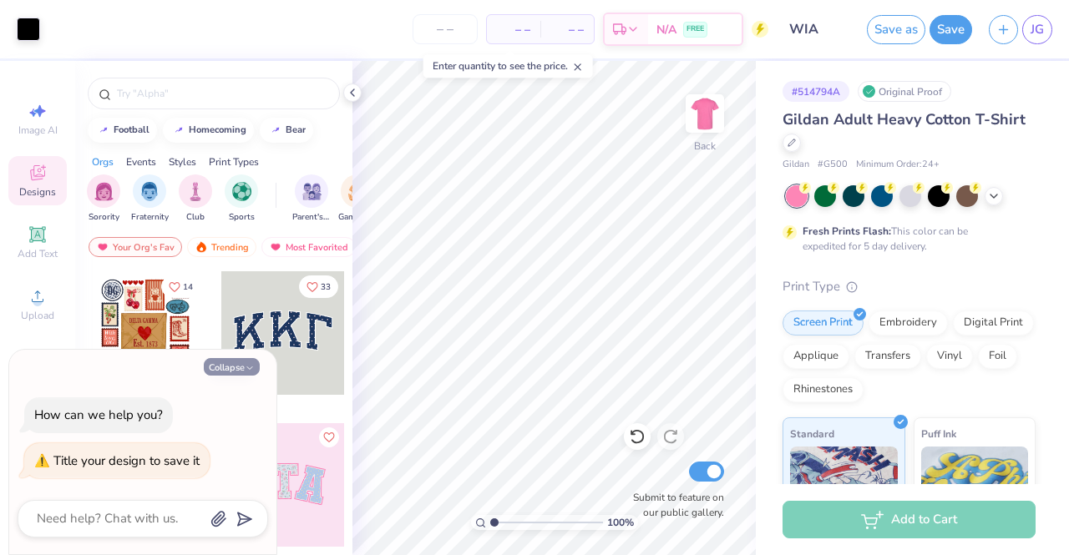
click at [246, 370] on icon "button" at bounding box center [250, 368] width 10 height 10
type textarea "x"
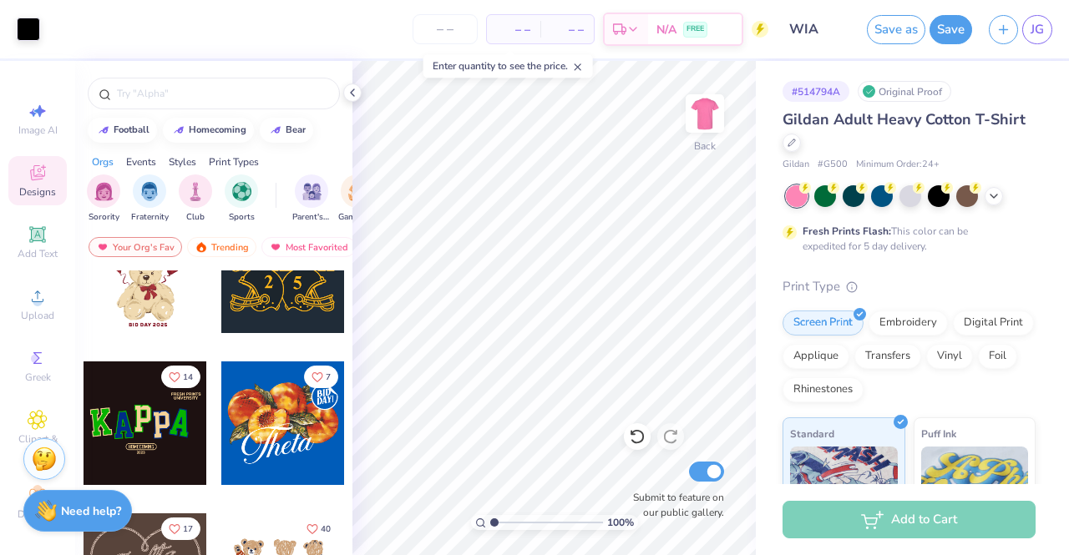
scroll to position [368, 0]
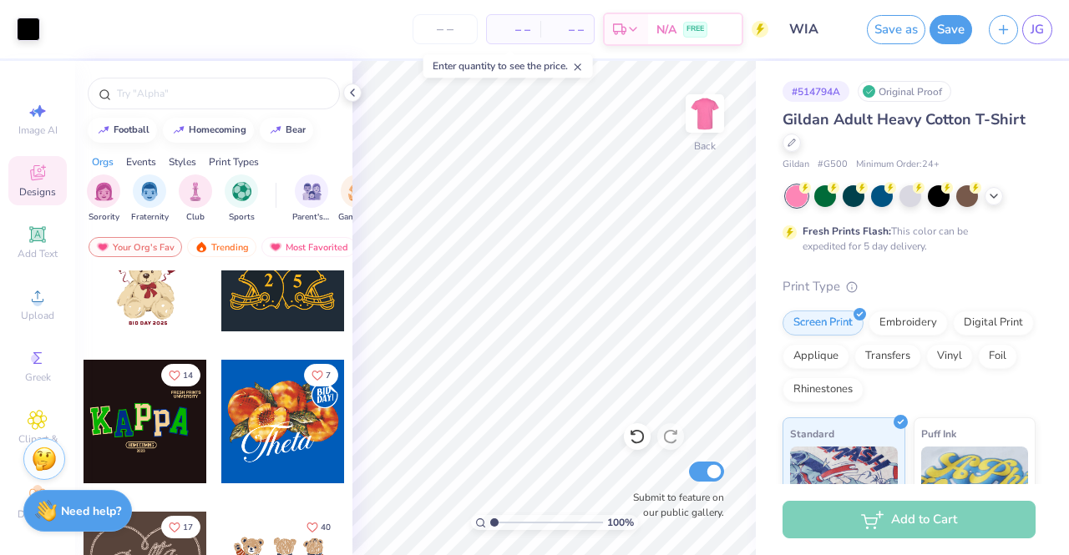
click at [581, 66] on line at bounding box center [578, 67] width 6 height 6
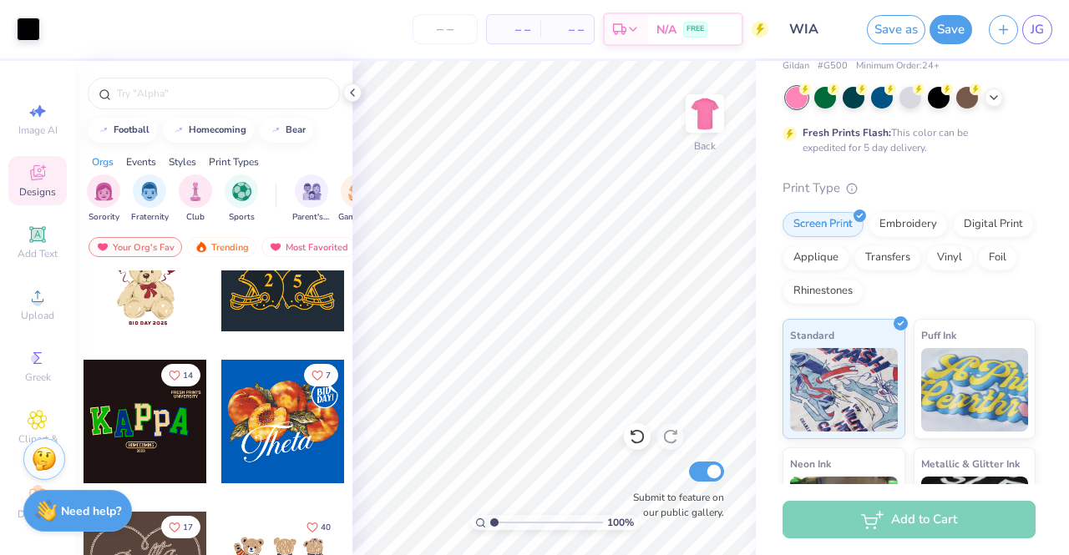
scroll to position [0, 0]
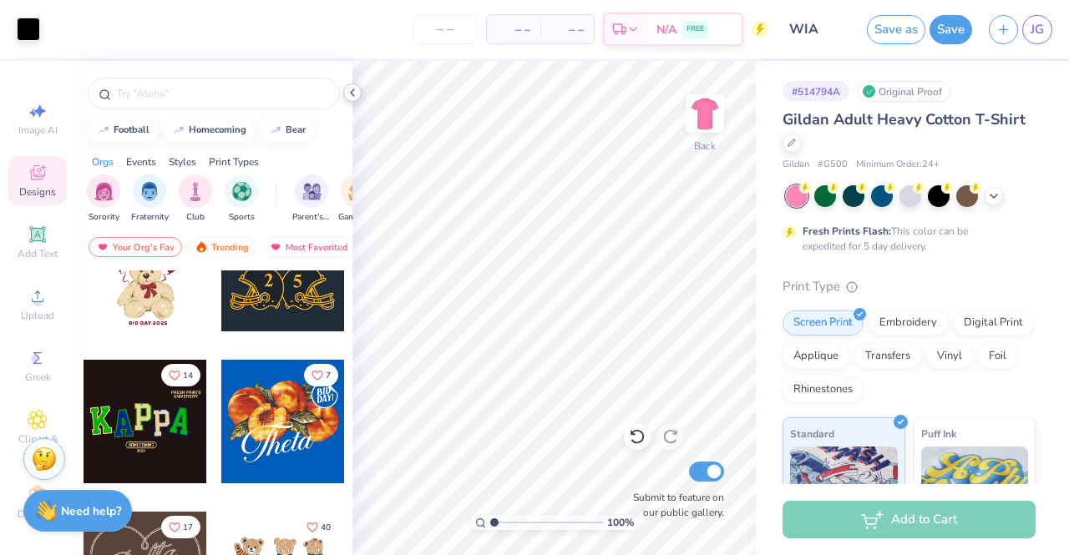
click at [348, 92] on icon at bounding box center [352, 92] width 13 height 13
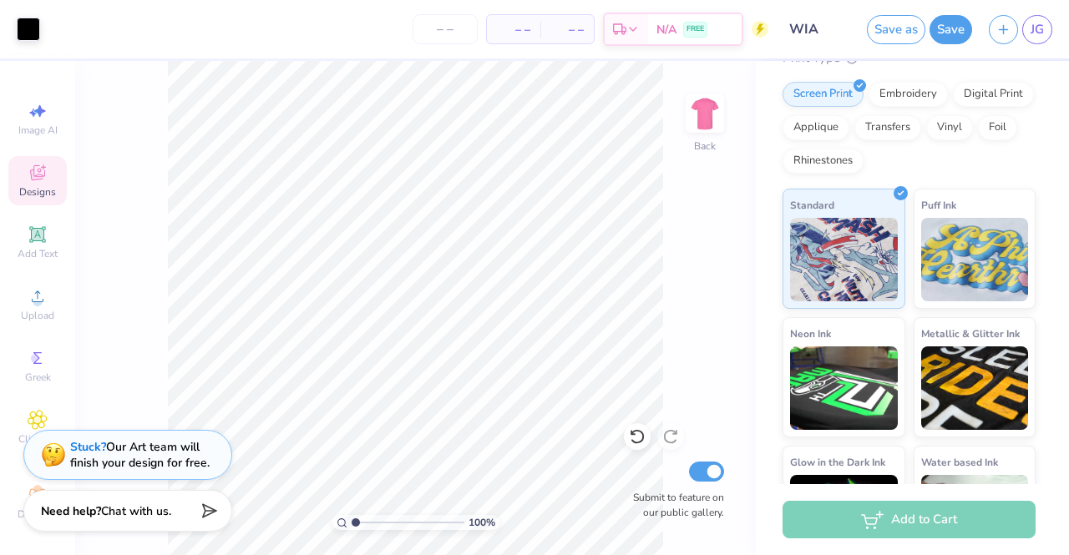
scroll to position [310, 0]
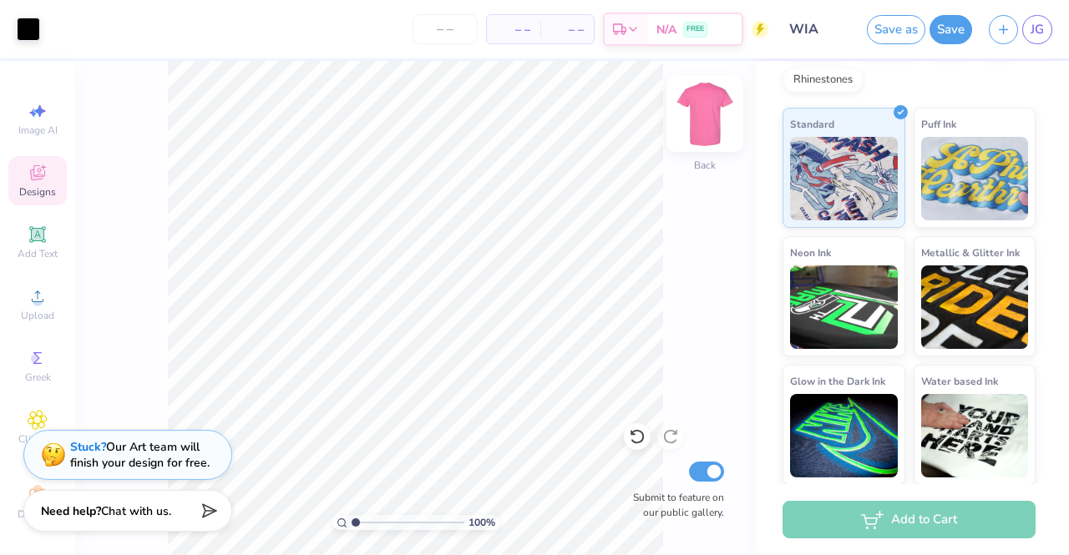
click at [696, 110] on img at bounding box center [705, 113] width 67 height 67
click at [33, 293] on icon at bounding box center [38, 297] width 20 height 20
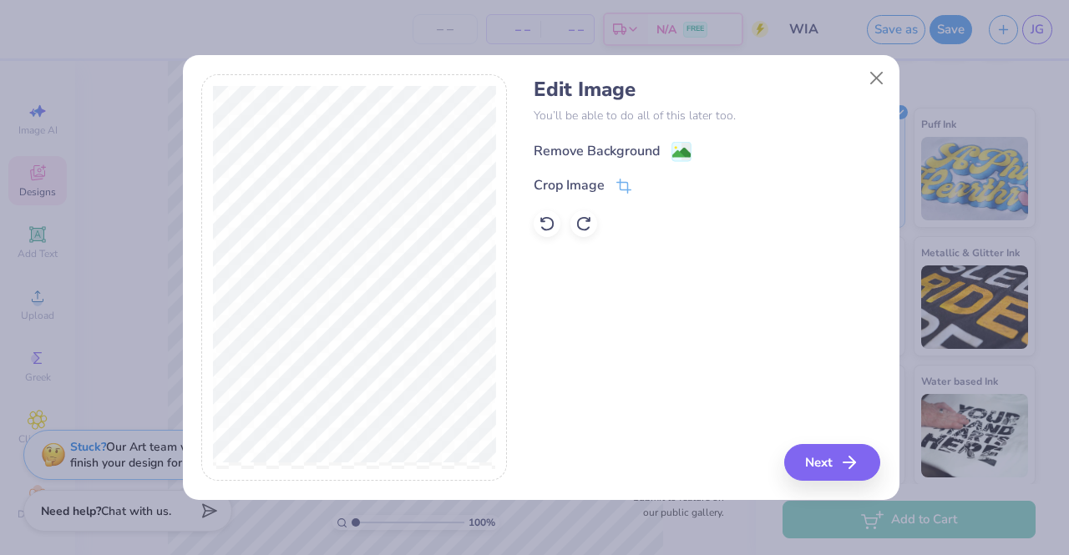
click at [572, 153] on div "Remove Background" at bounding box center [597, 151] width 126 height 20
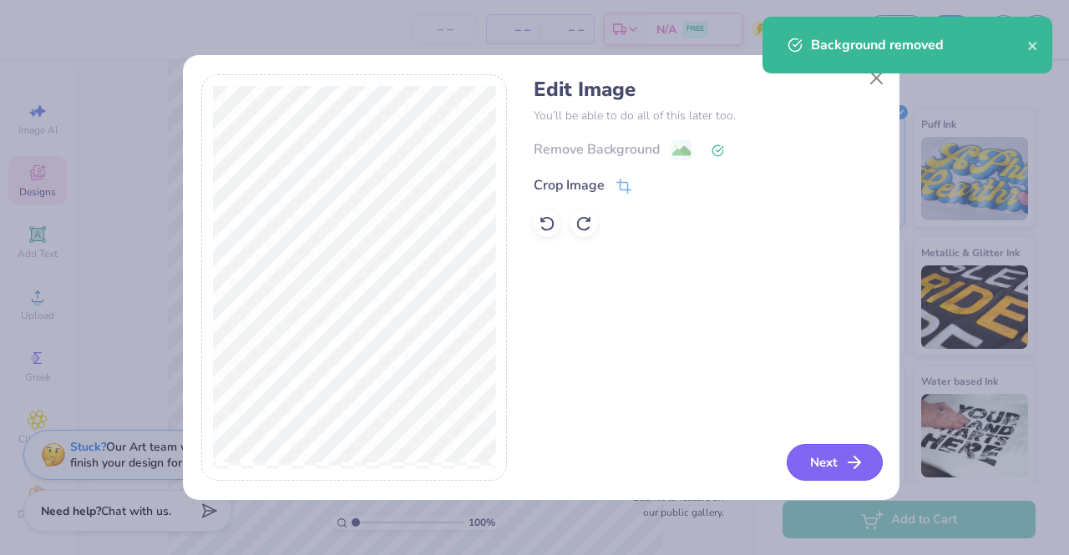
click at [816, 455] on button "Next" at bounding box center [835, 462] width 96 height 37
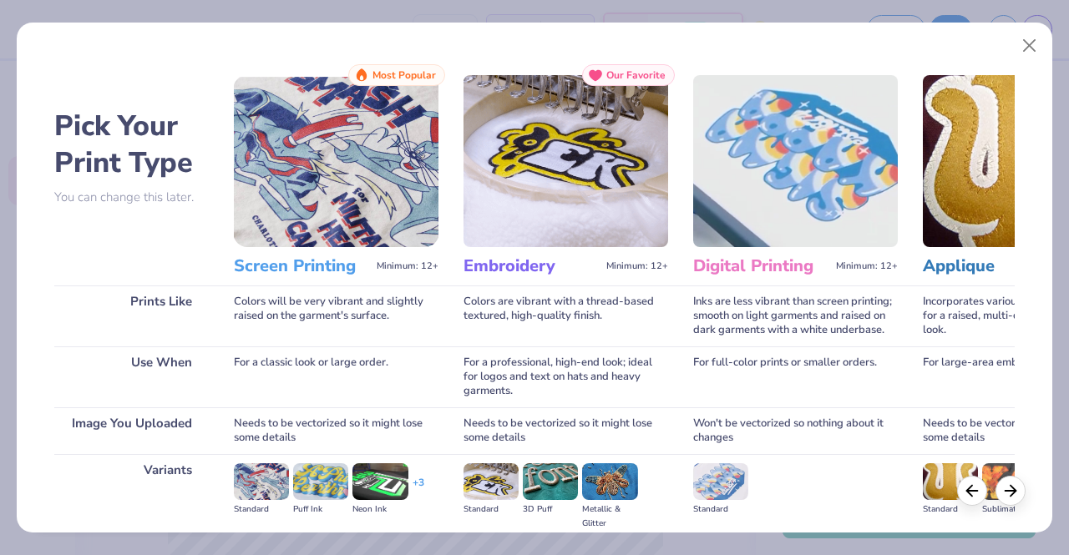
scroll to position [193, 0]
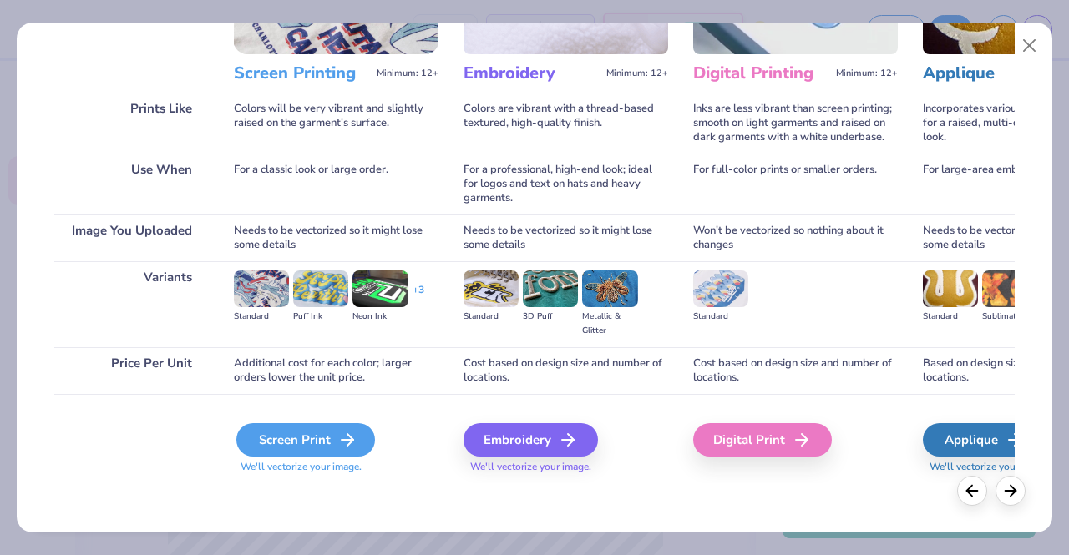
click at [334, 438] on div "Screen Print" at bounding box center [305, 440] width 139 height 33
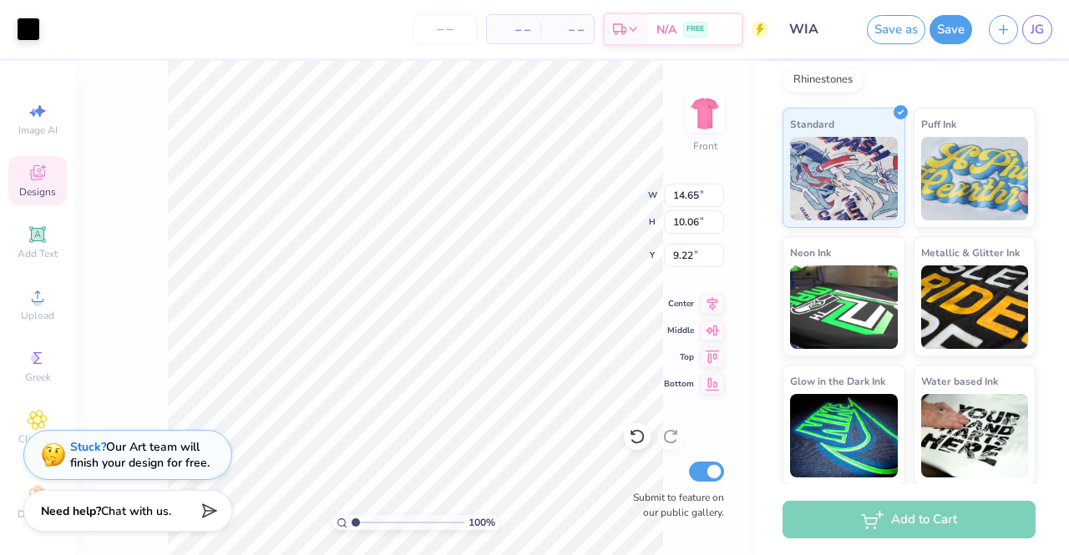
type input "14.02"
type input "9.63"
type input "3.00"
click at [707, 303] on icon at bounding box center [712, 302] width 23 height 20
click at [556, 21] on span "– –" at bounding box center [566, 30] width 33 height 18
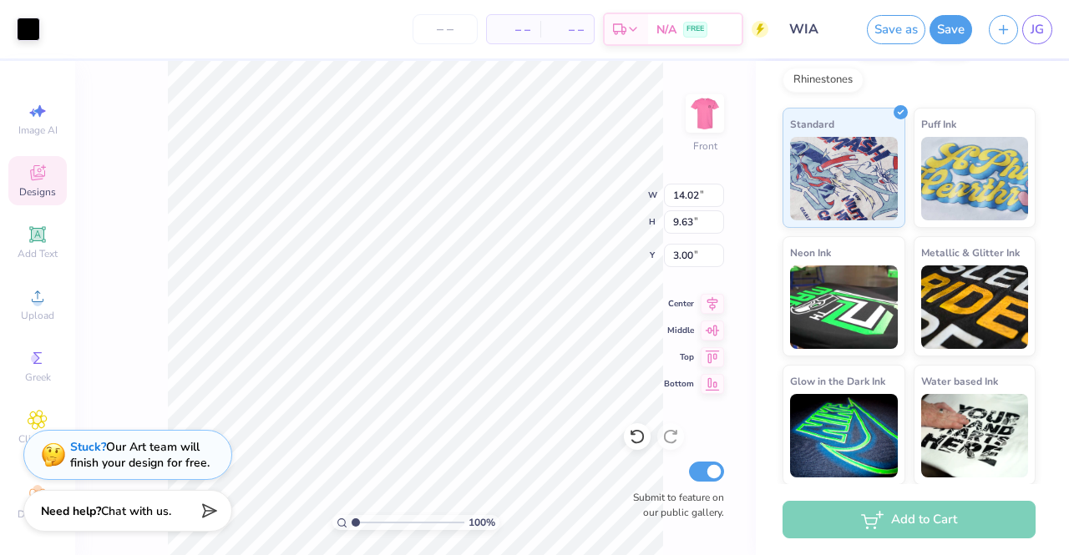
click at [530, 23] on span "– –" at bounding box center [513, 30] width 33 height 18
click at [456, 26] on input "number" at bounding box center [445, 29] width 65 height 30
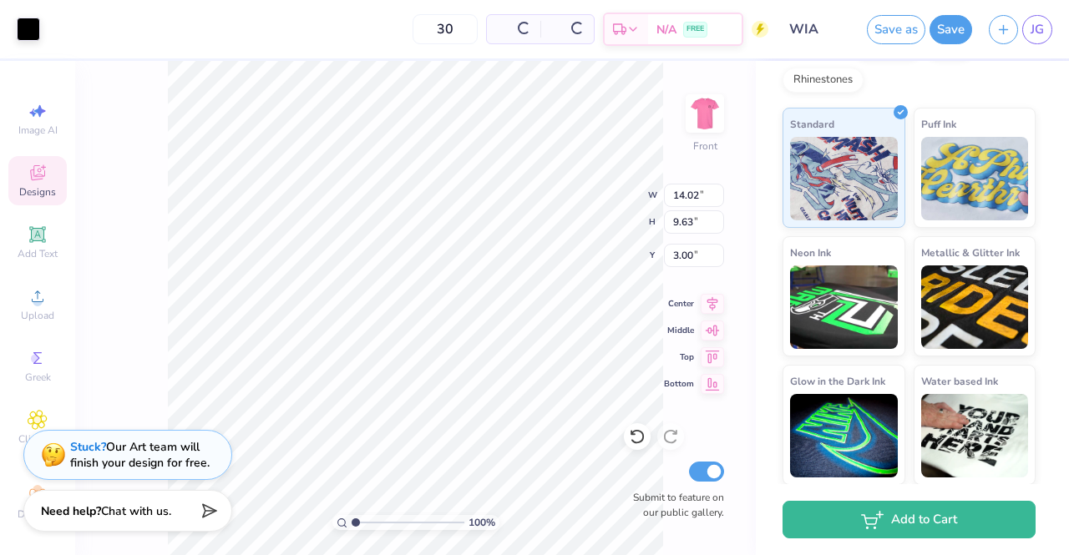
type input "30"
click at [697, 123] on img at bounding box center [705, 113] width 67 height 67
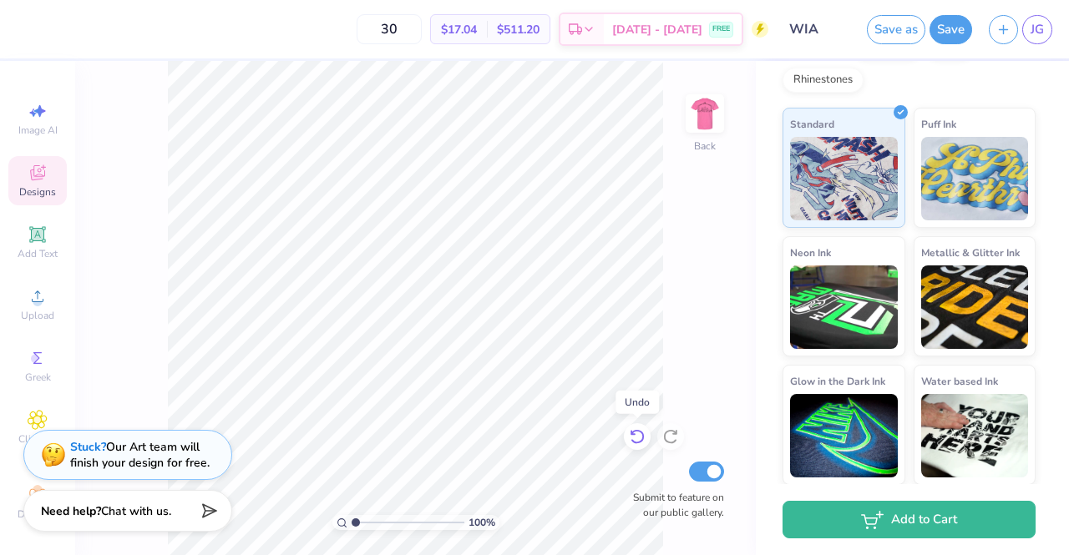
click at [633, 433] on icon at bounding box center [637, 437] width 14 height 15
click at [668, 440] on icon at bounding box center [670, 437] width 17 height 17
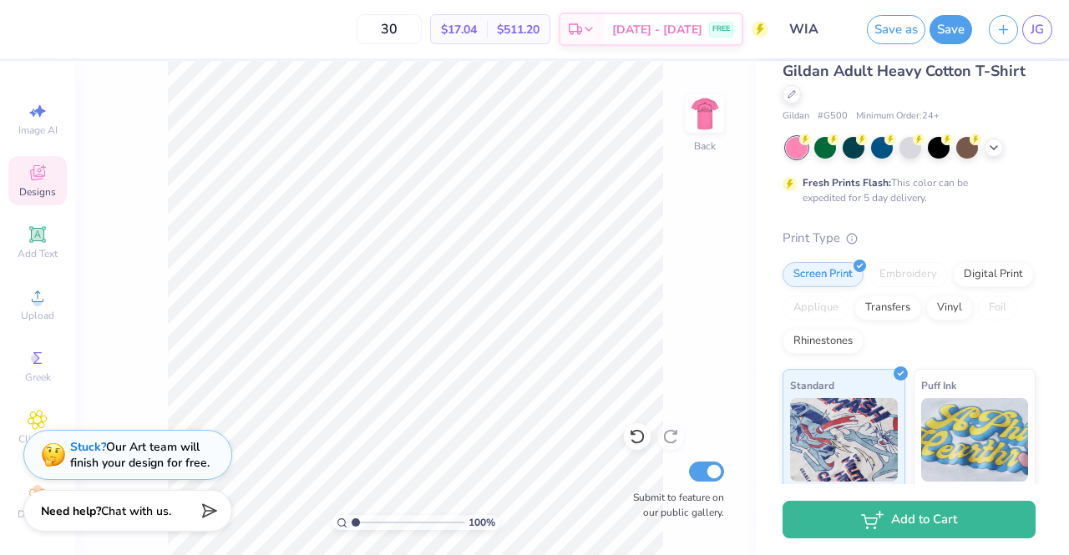
scroll to position [0, 0]
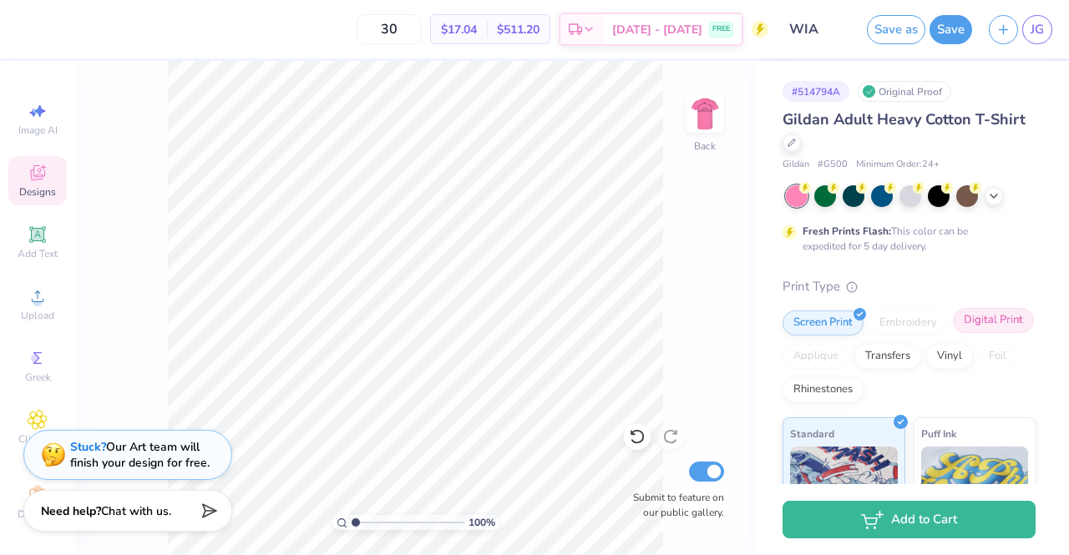
click at [953, 333] on div "Digital Print" at bounding box center [993, 320] width 81 height 25
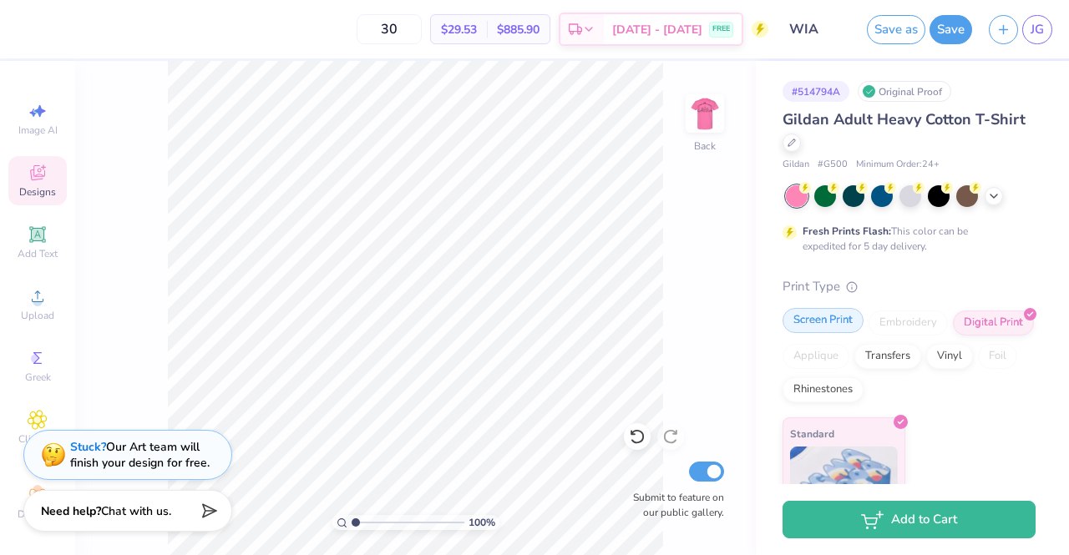
click at [829, 323] on div "Screen Print" at bounding box center [823, 320] width 81 height 25
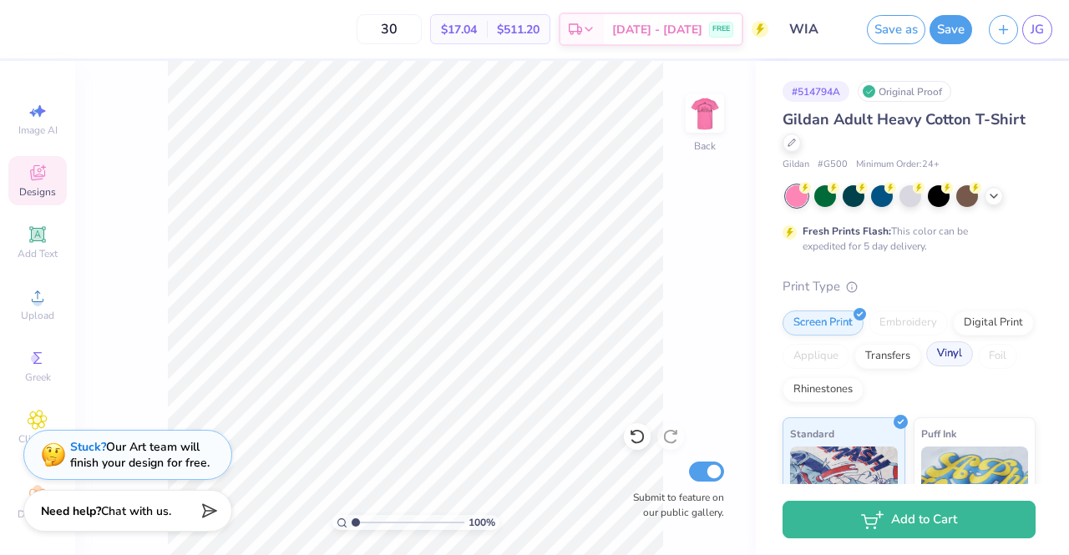
click at [926, 367] on div "Vinyl" at bounding box center [949, 354] width 47 height 25
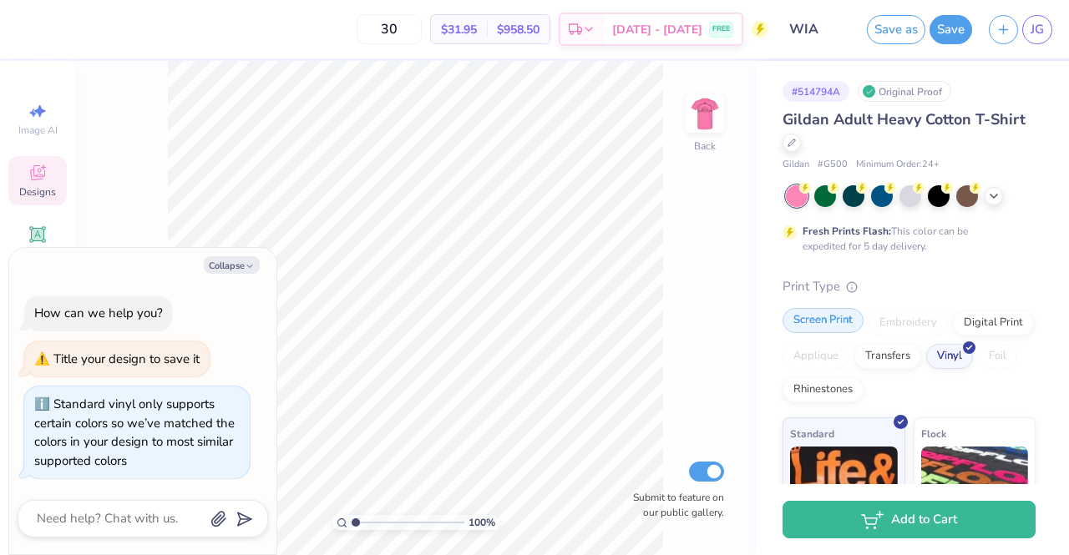
click at [835, 320] on div "Screen Print" at bounding box center [823, 320] width 81 height 25
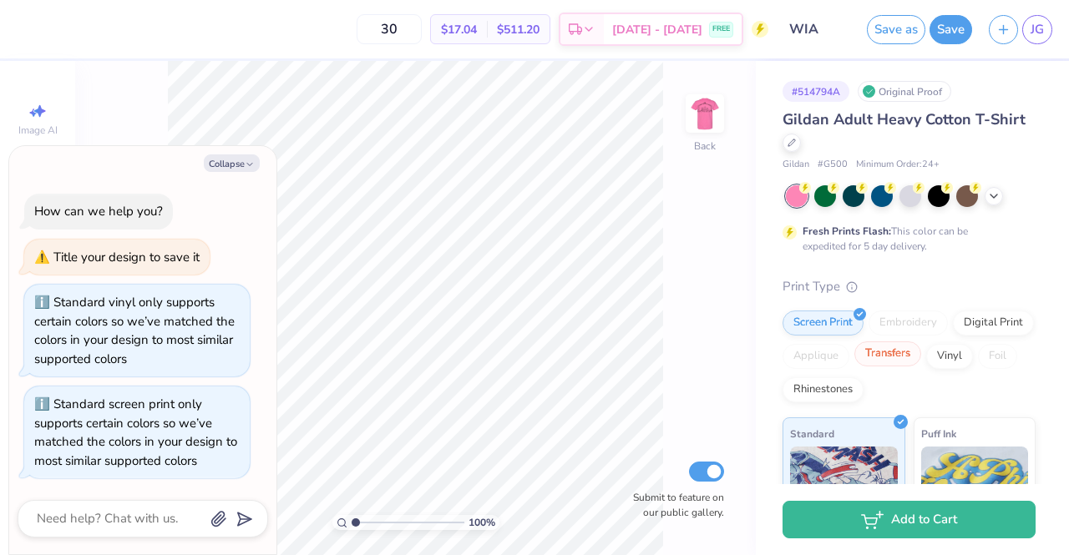
click at [921, 357] on div "Transfers" at bounding box center [888, 354] width 67 height 25
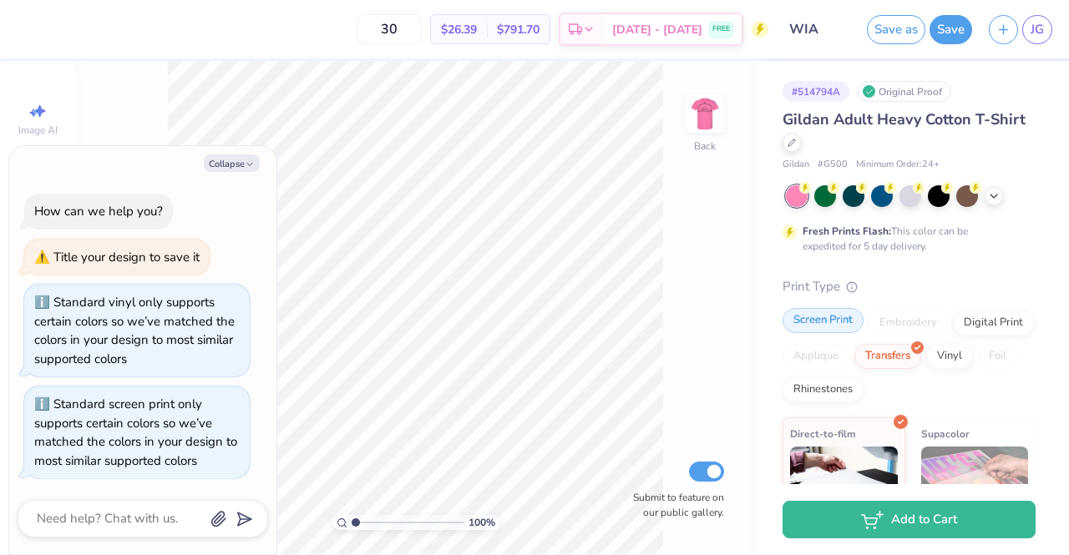
click at [827, 324] on div "Screen Print" at bounding box center [823, 320] width 81 height 25
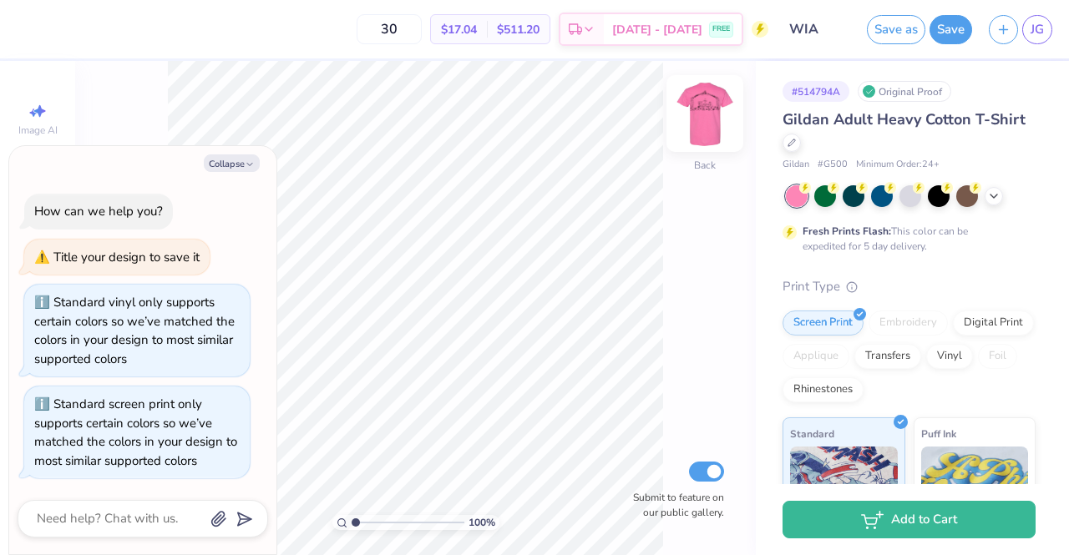
click at [708, 133] on img at bounding box center [705, 113] width 67 height 67
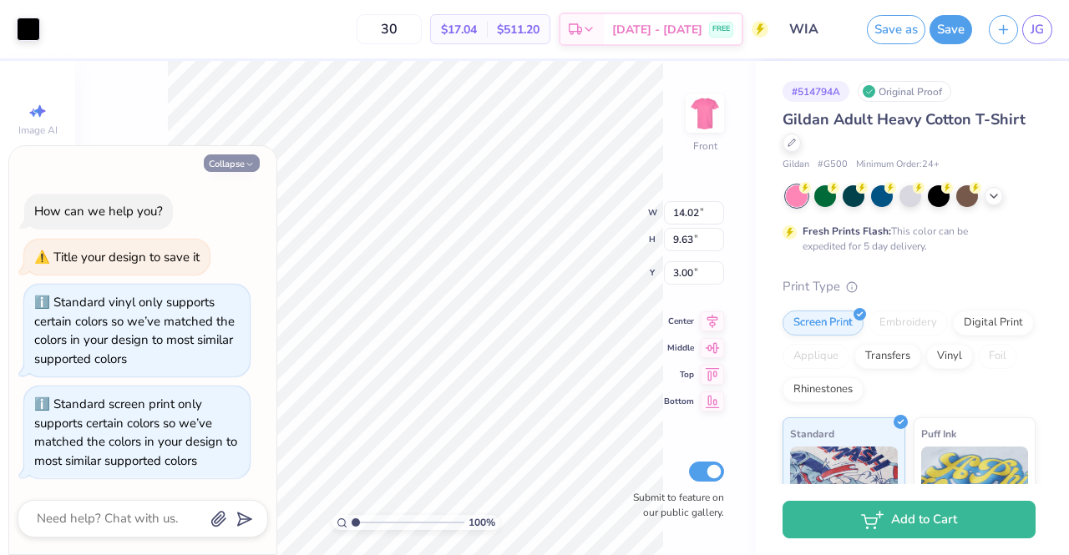
click at [241, 163] on button "Collapse" at bounding box center [232, 164] width 56 height 18
type textarea "x"
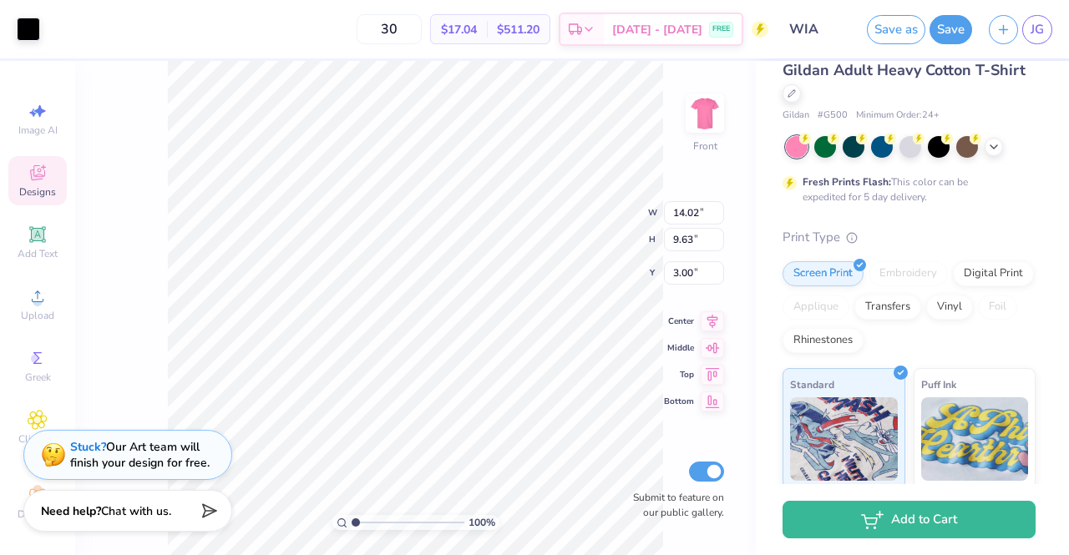
scroll to position [48, 0]
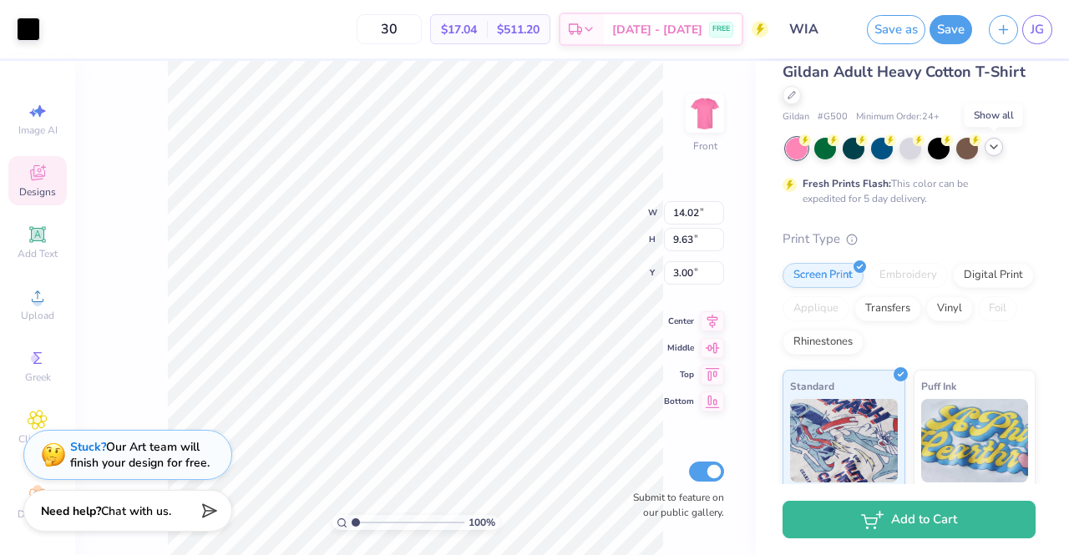
click at [997, 148] on icon at bounding box center [993, 146] width 13 height 13
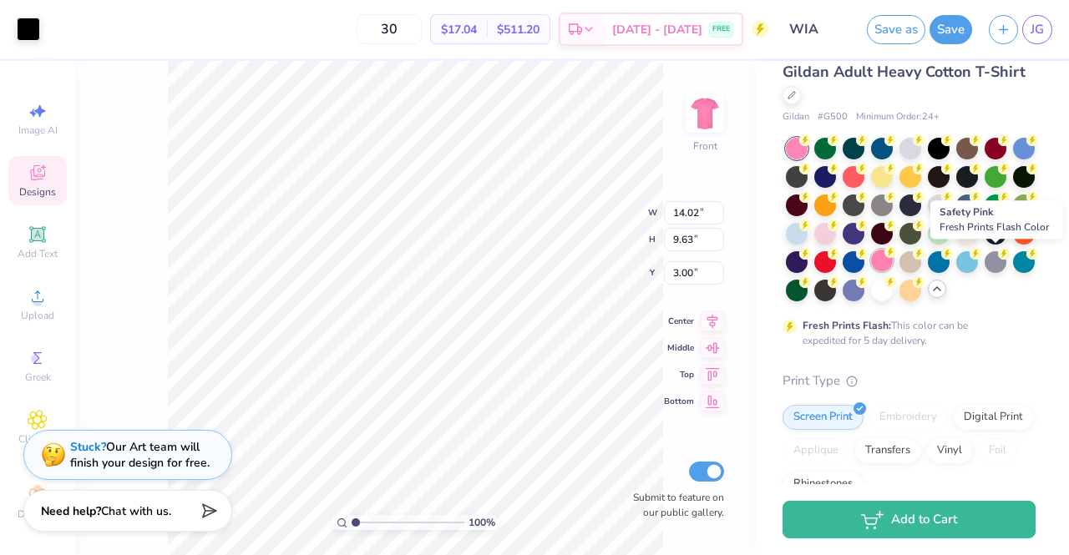
click at [893, 258] on div at bounding box center [882, 261] width 22 height 22
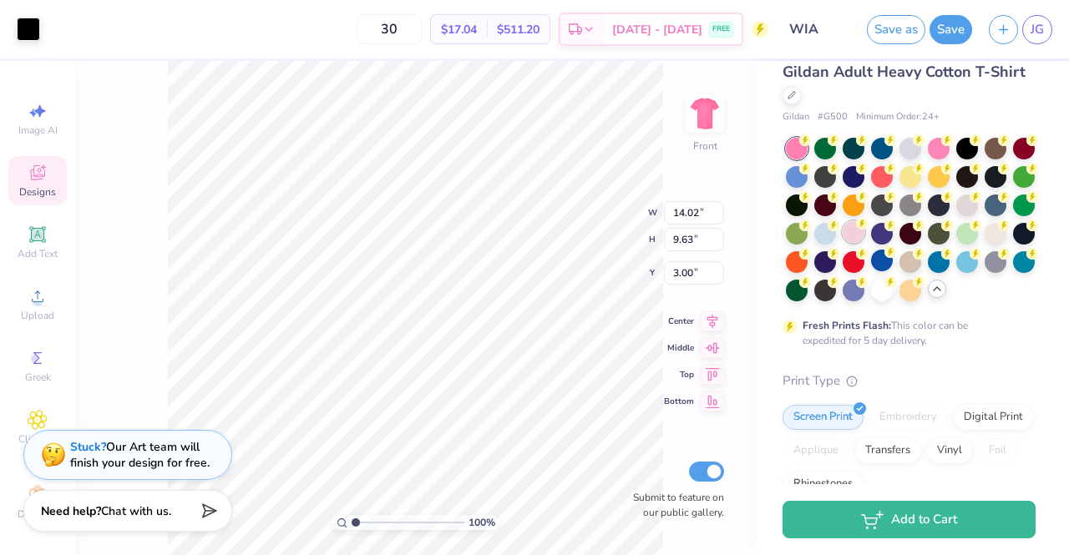
click at [865, 233] on div at bounding box center [854, 232] width 22 height 22
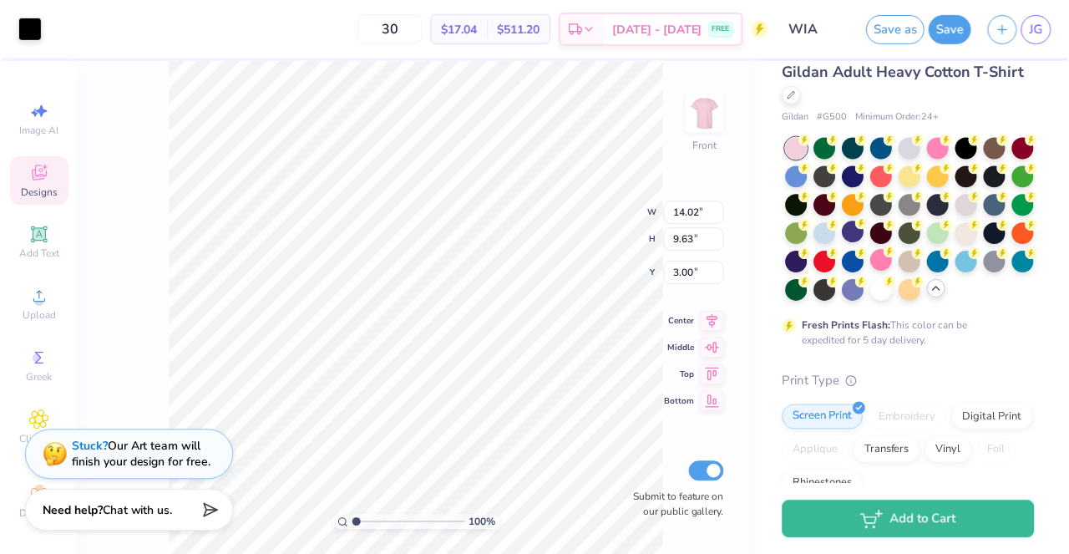
scroll to position [18, 0]
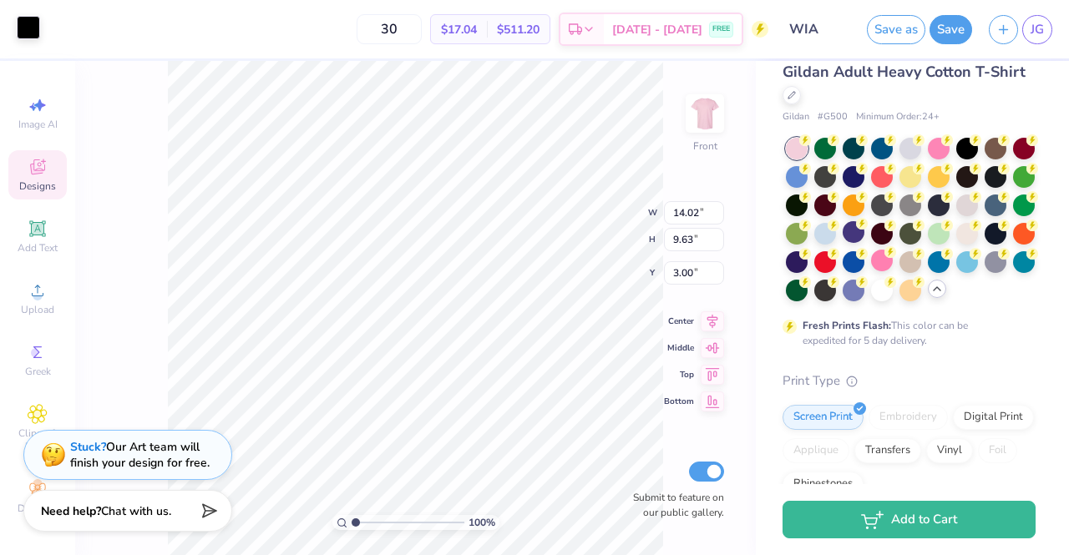
click at [25, 33] on div at bounding box center [28, 27] width 23 height 23
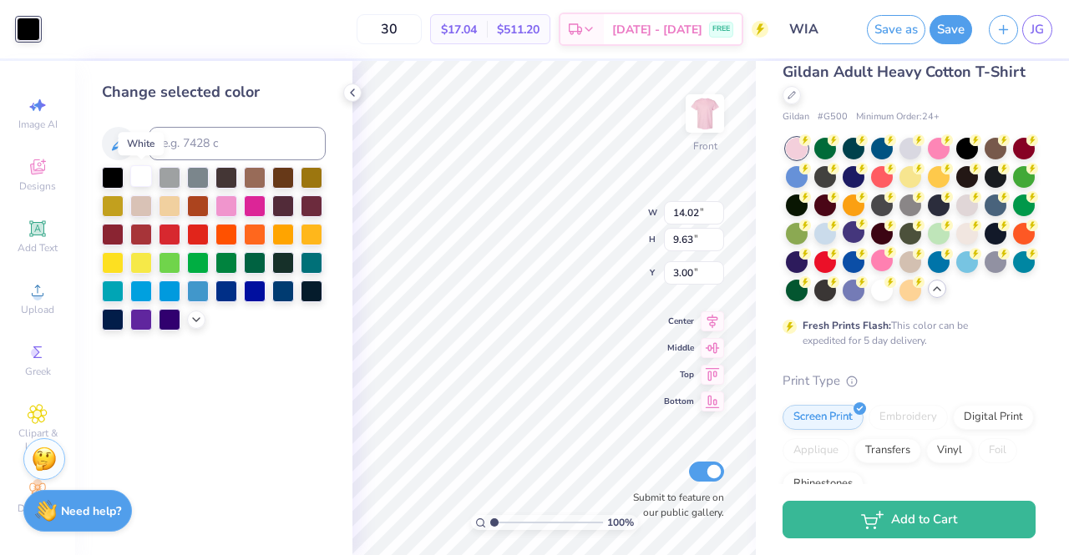
click at [143, 170] on div at bounding box center [141, 176] width 22 height 22
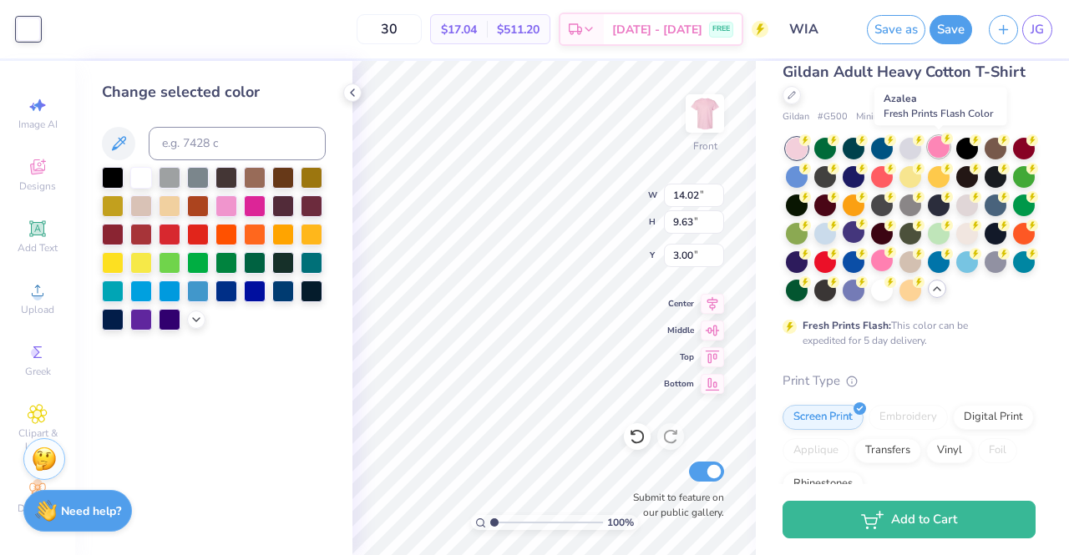
click at [940, 145] on div at bounding box center [939, 147] width 22 height 22
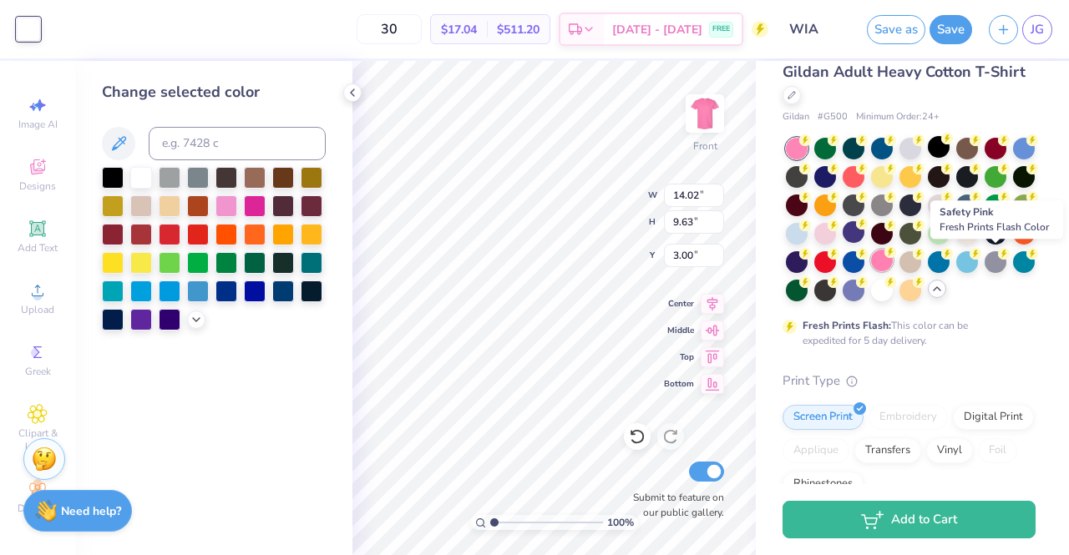
click at [893, 259] on div at bounding box center [882, 261] width 22 height 22
